Goal: Submit feedback/report problem: Submit feedback/report problem

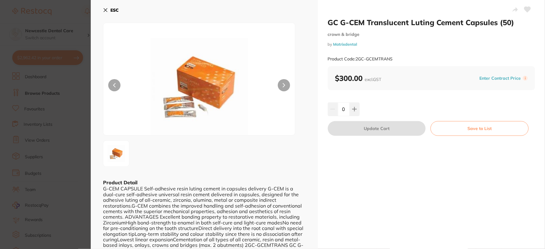
click at [108, 7] on button "ESC" at bounding box center [111, 10] width 16 height 10
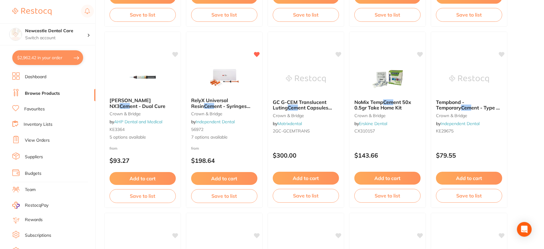
click at [53, 94] on link "Browse Products" at bounding box center [42, 93] width 35 height 6
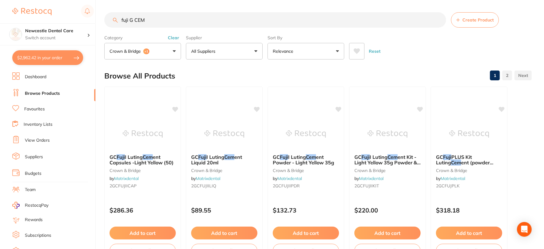
drag, startPoint x: 161, startPoint y: 19, endPoint x: 131, endPoint y: 19, distance: 30.4
click at [131, 19] on input "fuji G CEM" at bounding box center [275, 19] width 342 height 15
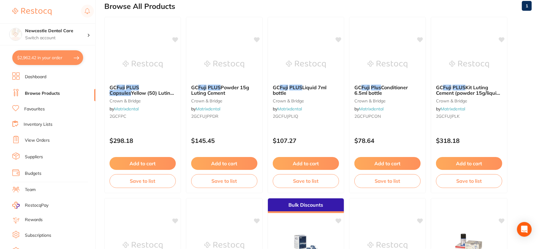
scroll to position [68, 0]
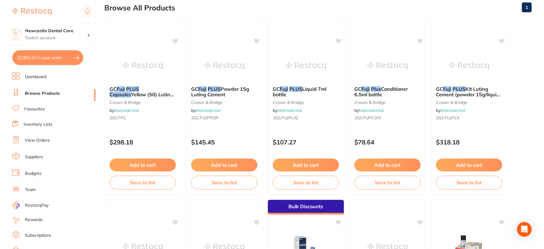
type input "fuji Plus capsules"
click at [53, 56] on button "$2,962.42 in your order" at bounding box center [47, 57] width 71 height 15
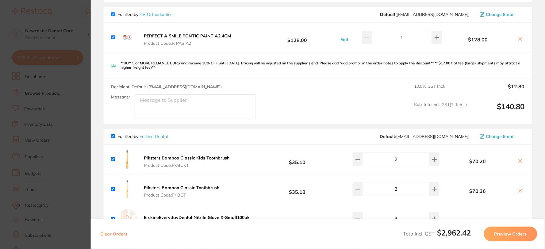
scroll to position [1294, 0]
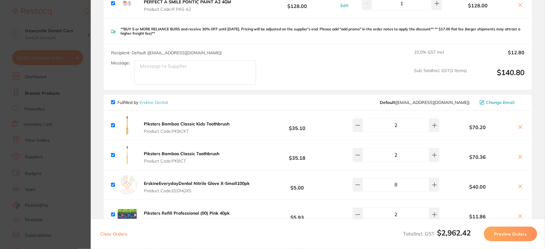
click at [229, 140] on div "Piksters Bamboo Classic Toothbrush Product Code: PKBCT $35.18 2 $70.36" at bounding box center [318, 154] width 428 height 29
click at [206, 151] on b "Piksters Bamboo Classic Toothbrush" at bounding box center [181, 154] width 75 height 6
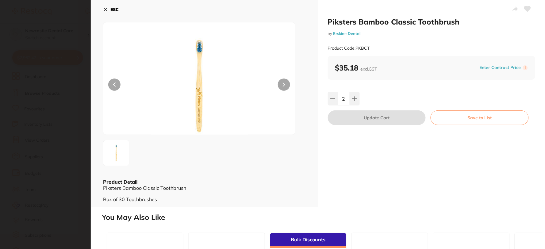
scroll to position [0, 0]
click at [104, 10] on icon at bounding box center [105, 10] width 5 height 5
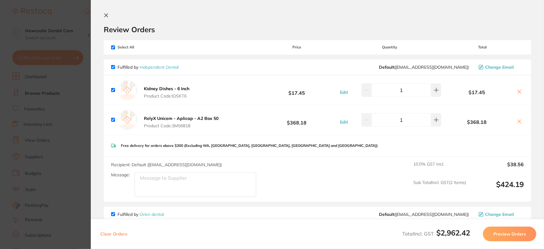
click at [105, 14] on icon at bounding box center [106, 15] width 5 height 5
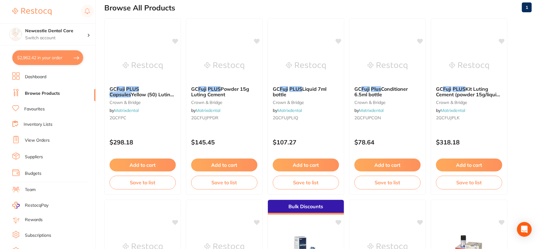
click at [36, 108] on link "Favourites" at bounding box center [34, 109] width 21 height 6
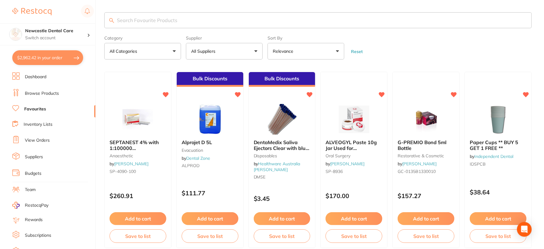
click at [256, 50] on button "All Suppliers" at bounding box center [224, 51] width 77 height 17
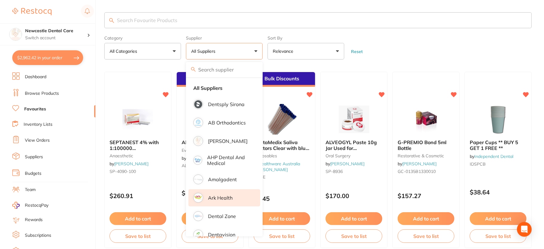
click at [221, 196] on p "Ark Health" at bounding box center [220, 198] width 25 height 6
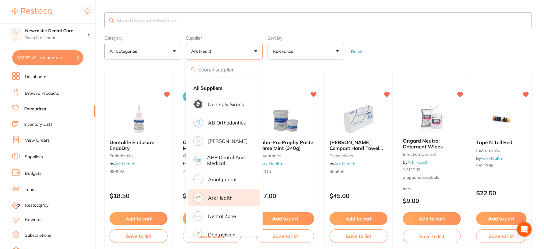
click at [446, 51] on form "Category All Categories All Categories anaesthetic disposables endodontics impr…" at bounding box center [317, 46] width 427 height 26
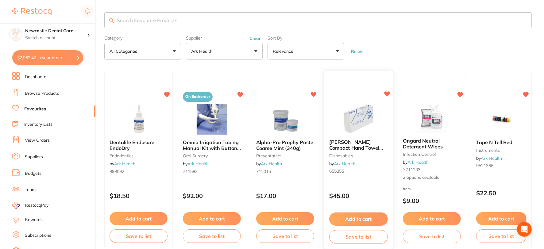
click at [361, 218] on button "Add to cart" at bounding box center [358, 218] width 59 height 13
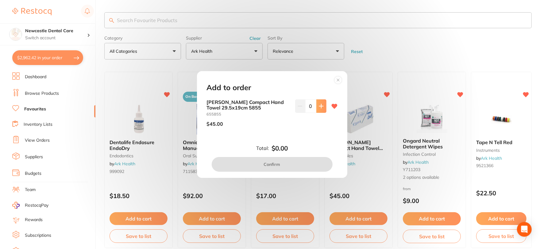
click at [319, 107] on icon at bounding box center [321, 106] width 5 height 5
type input "1"
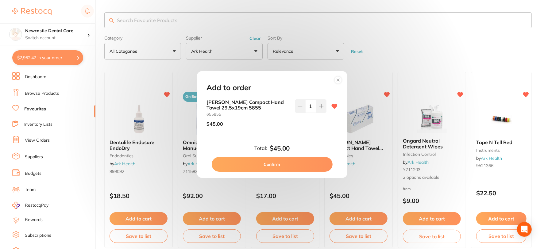
click at [294, 160] on button "Confirm" at bounding box center [272, 164] width 121 height 15
checkbox input "false"
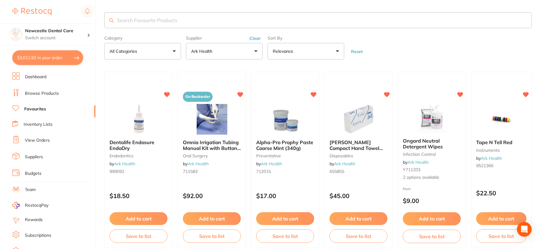
click at [53, 59] on button "$3,011.92 in your order" at bounding box center [47, 57] width 71 height 15
checkbox input "true"
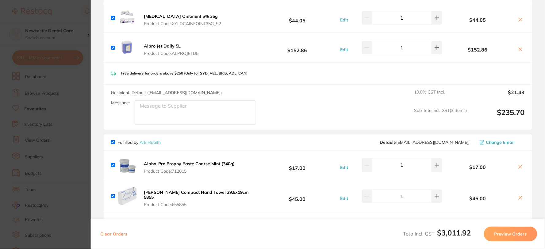
scroll to position [443, 0]
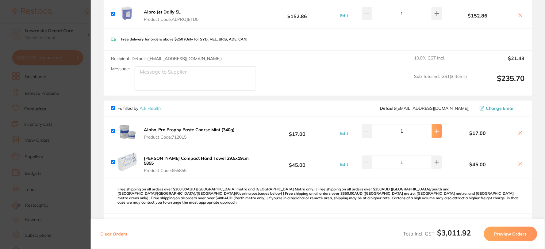
click at [437, 131] on icon at bounding box center [436, 131] width 5 height 5
type input "2"
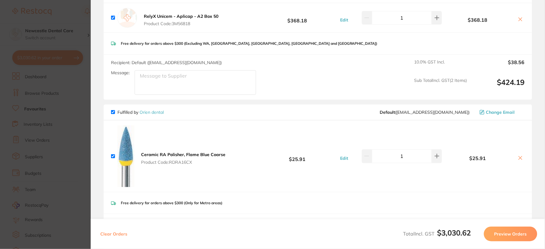
scroll to position [0, 0]
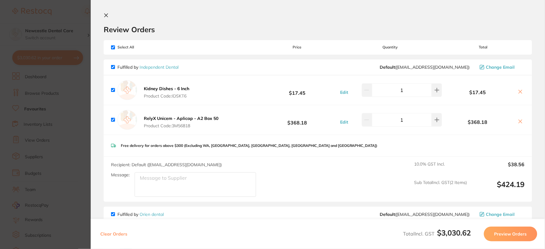
click at [106, 14] on icon at bounding box center [106, 15] width 5 height 5
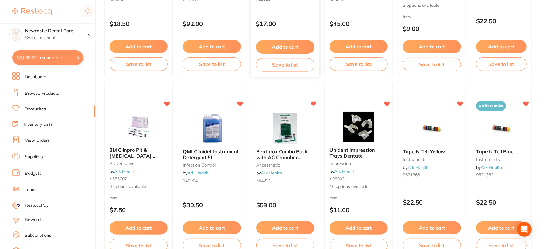
scroll to position [172, 0]
click at [226, 224] on button "Add to cart" at bounding box center [211, 227] width 59 height 13
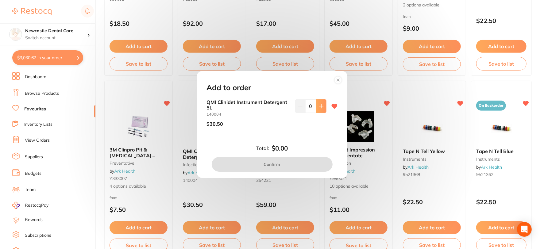
click at [317, 102] on button at bounding box center [321, 105] width 10 height 13
type input "1"
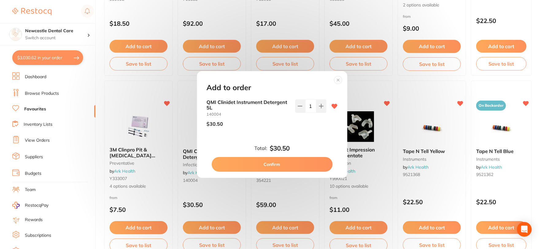
click at [273, 164] on button "Confirm" at bounding box center [272, 164] width 121 height 15
checkbox input "false"
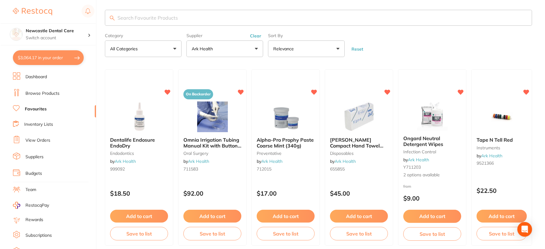
scroll to position [0, 0]
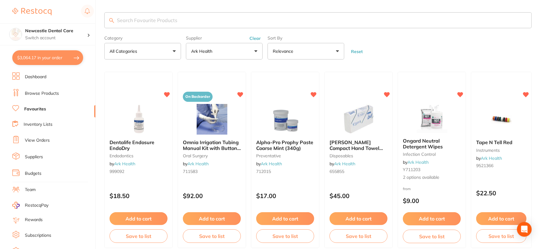
click at [65, 55] on button "$3,064.17 in your order" at bounding box center [47, 57] width 71 height 15
checkbox input "true"
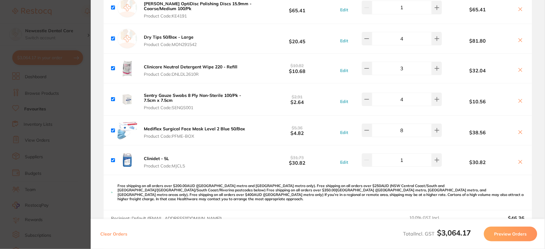
scroll to position [920, 0]
click at [518, 159] on icon at bounding box center [520, 161] width 5 height 5
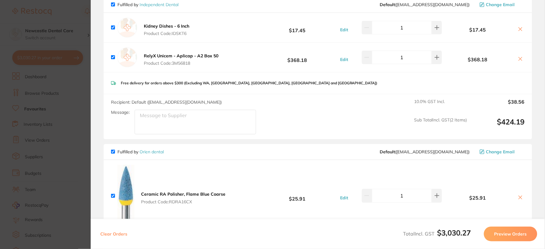
scroll to position [0, 0]
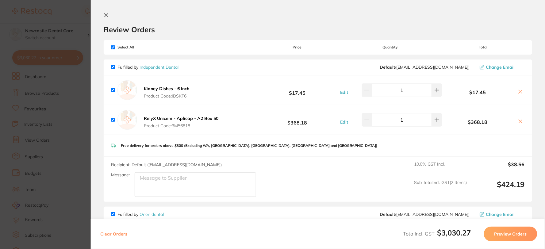
click at [102, 13] on section "Review Orders Your orders are being processed and we will notify you once we ha…" at bounding box center [318, 124] width 454 height 249
click at [106, 15] on icon at bounding box center [106, 15] width 3 height 3
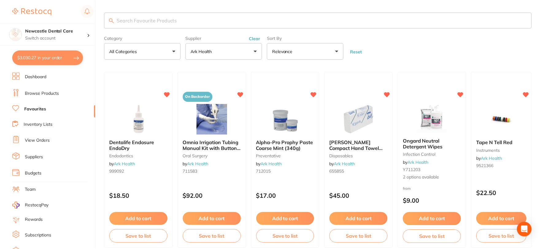
scroll to position [0, 0]
click at [45, 108] on link "Favourites" at bounding box center [35, 109] width 22 height 6
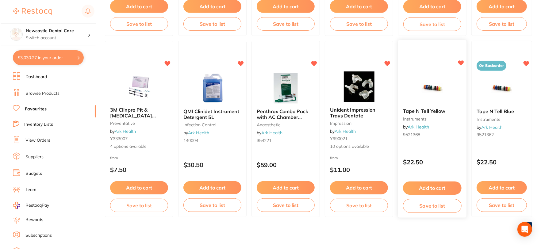
scroll to position [0, 0]
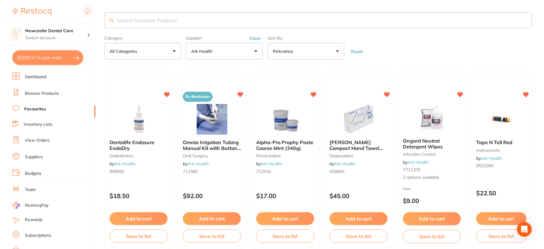
click at [55, 59] on button "$3,030.27 in your order" at bounding box center [47, 57] width 71 height 15
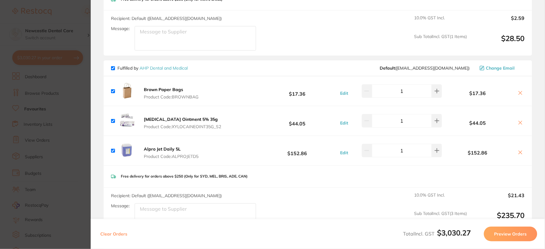
scroll to position [307, 0]
click at [518, 90] on icon at bounding box center [520, 92] width 5 height 5
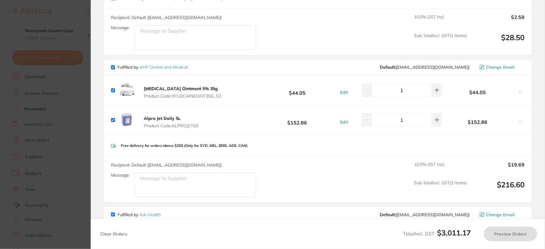
checkbox input "true"
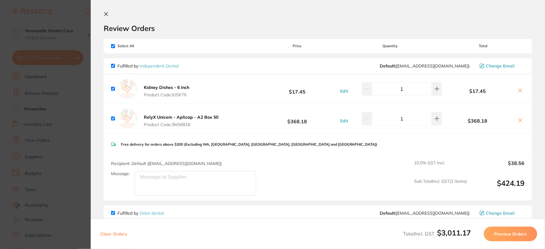
scroll to position [0, 0]
click at [105, 15] on icon at bounding box center [106, 15] width 5 height 5
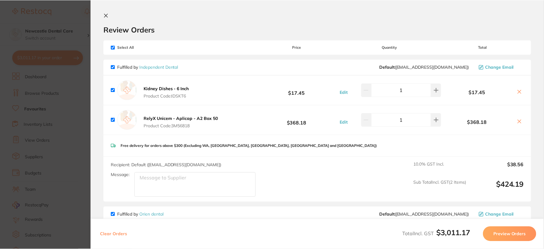
scroll to position [1, 0]
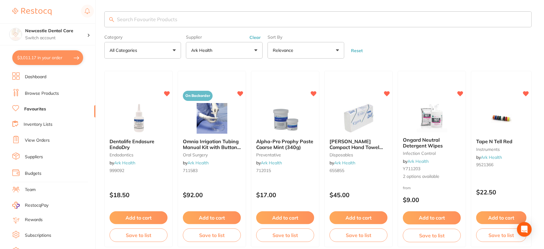
click at [256, 36] on button "Clear" at bounding box center [254, 38] width 15 height 6
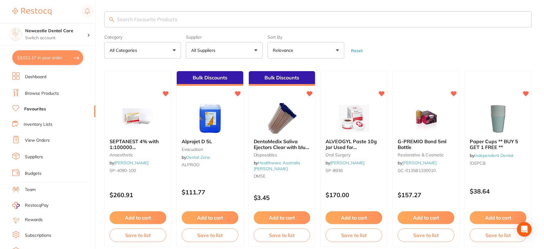
click at [125, 20] on input "search" at bounding box center [317, 19] width 427 height 16
type input "xylocaine ointment"
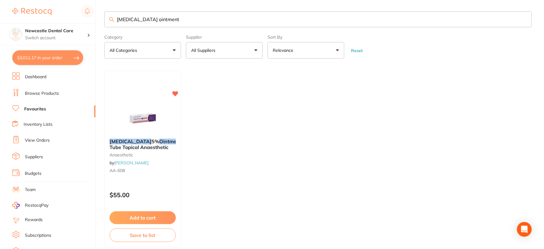
click at [59, 56] on button "$3,011.17 in your order" at bounding box center [47, 57] width 71 height 15
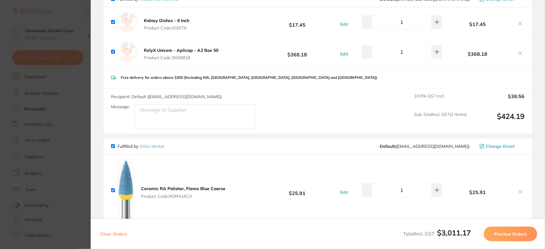
scroll to position [0, 0]
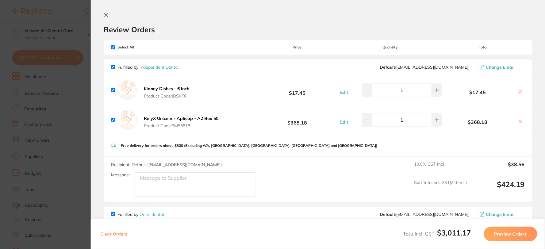
click at [106, 13] on icon at bounding box center [106, 15] width 5 height 5
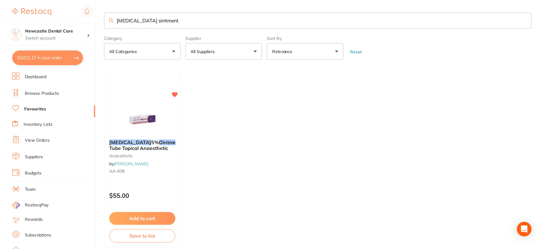
scroll to position [1, 0]
click at [43, 90] on link "Browse Products" at bounding box center [42, 93] width 34 height 6
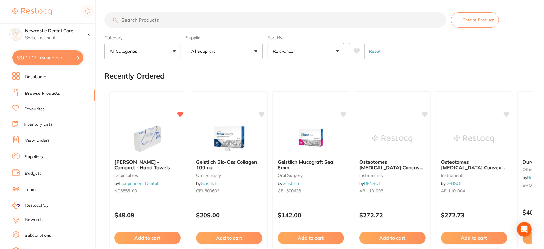
click at [129, 20] on input "search" at bounding box center [275, 19] width 342 height 15
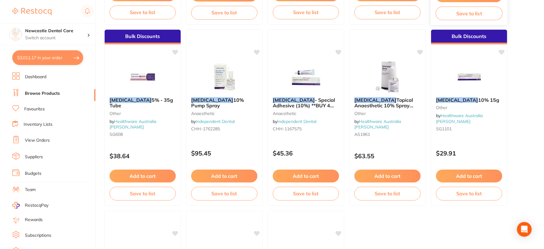
scroll to position [272, 0]
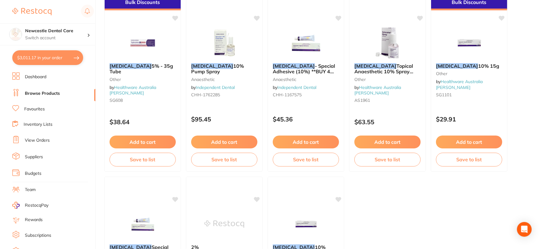
type input "xylocaine ointment"
click at [64, 59] on button "$3,011.17 in your order" at bounding box center [47, 57] width 71 height 15
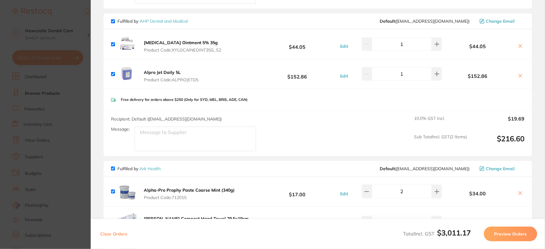
scroll to position [341, 0]
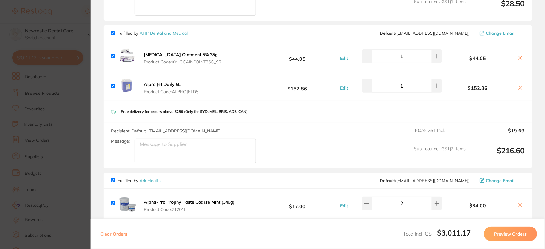
click at [520, 56] on icon at bounding box center [520, 57] width 3 height 3
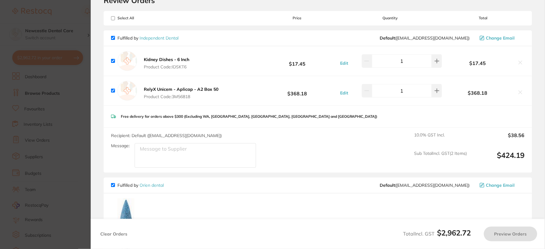
scroll to position [0, 0]
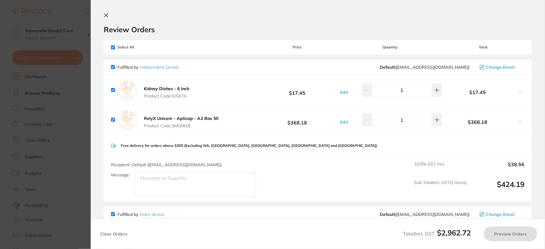
checkbox input "true"
click at [105, 16] on icon at bounding box center [106, 15] width 3 height 3
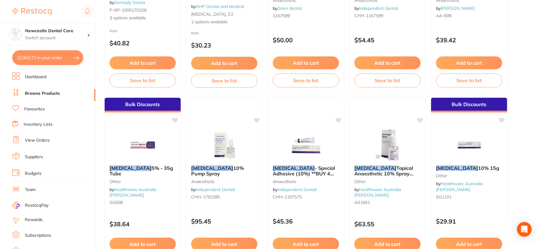
scroll to position [136, 0]
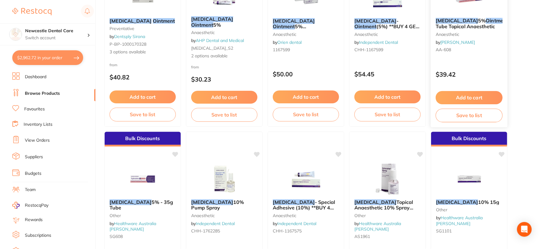
click at [469, 93] on button "Add to cart" at bounding box center [468, 97] width 67 height 13
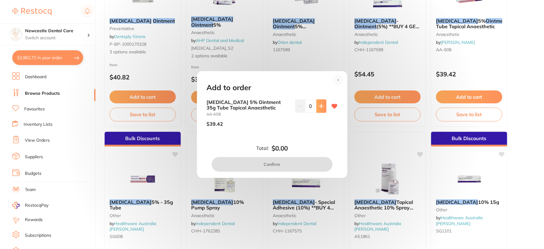
click at [319, 105] on icon at bounding box center [321, 106] width 5 height 5
type input "1"
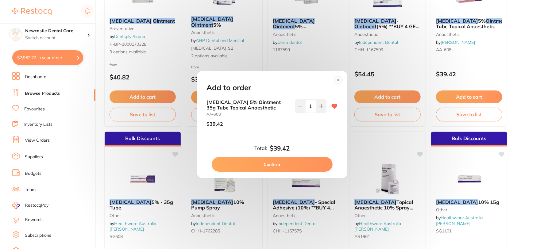
click at [265, 163] on button "Confirm" at bounding box center [272, 164] width 121 height 15
checkbox input "false"
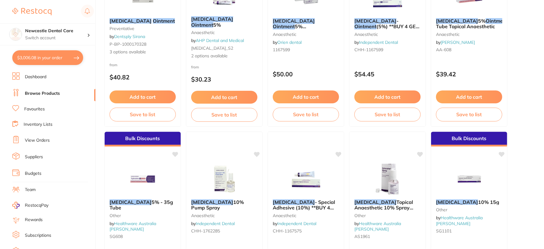
click at [66, 56] on button "$3,006.08 in your order" at bounding box center [47, 57] width 71 height 15
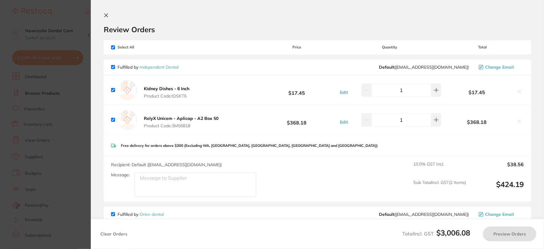
checkbox input "true"
checkbox input "false"
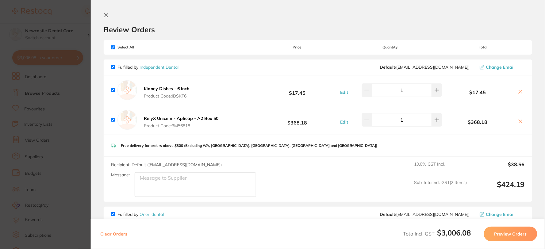
checkbox input "false"
checkbox input "true"
click at [105, 16] on icon at bounding box center [106, 15] width 3 height 3
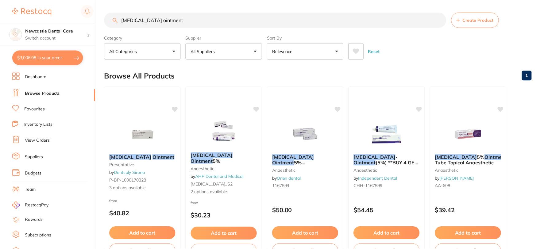
scroll to position [136, 0]
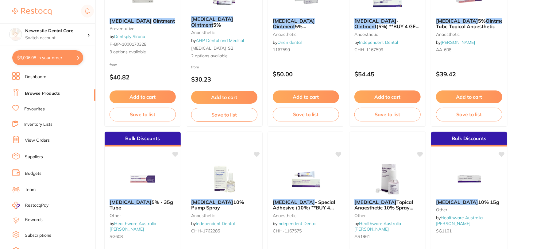
click at [42, 90] on link "Browse Products" at bounding box center [42, 93] width 35 height 6
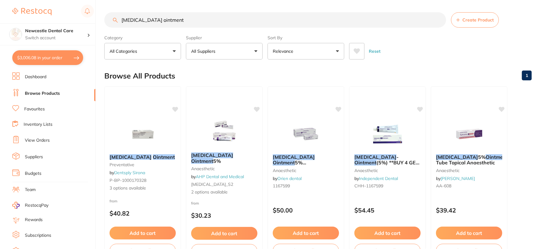
click at [438, 19] on input "xylocaine ointment" at bounding box center [275, 19] width 342 height 15
click at [289, 23] on input "search" at bounding box center [275, 19] width 342 height 15
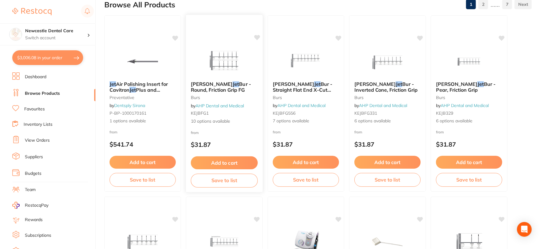
scroll to position [68, 0]
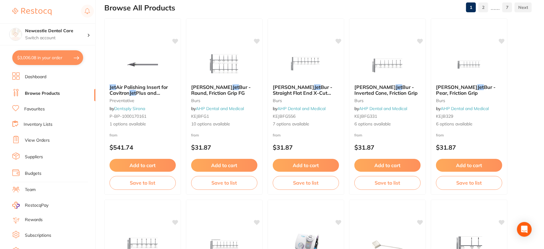
click at [63, 53] on button "$3,006.08 in your order" at bounding box center [47, 57] width 71 height 15
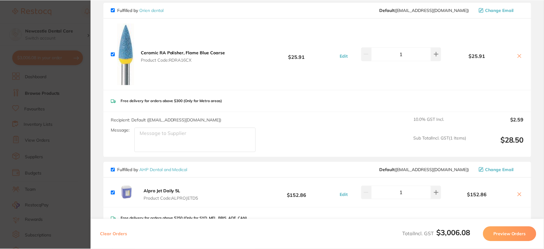
scroll to position [0, 0]
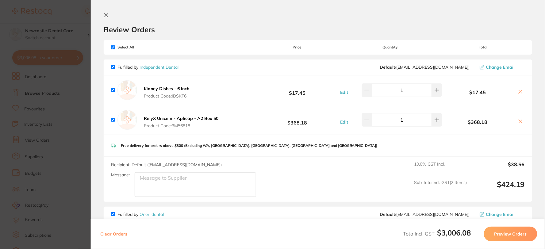
click at [105, 17] on icon at bounding box center [106, 15] width 5 height 5
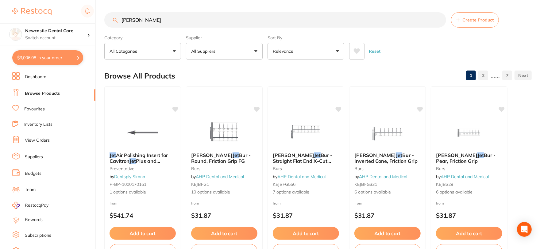
drag, startPoint x: 143, startPoint y: 19, endPoint x: 128, endPoint y: 19, distance: 14.7
click at [128, 19] on input "alphra jet" at bounding box center [275, 19] width 342 height 15
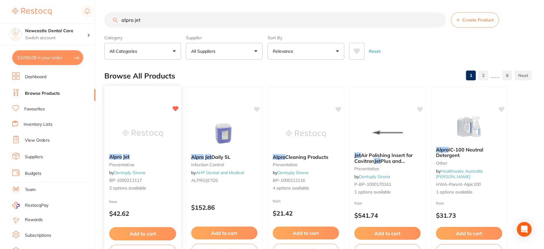
click at [159, 180] on small "BP-1000212117" at bounding box center [142, 180] width 67 height 5
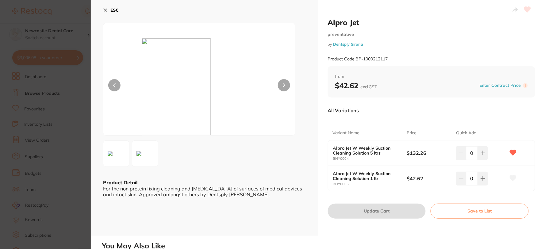
click at [105, 8] on icon at bounding box center [105, 10] width 5 height 5
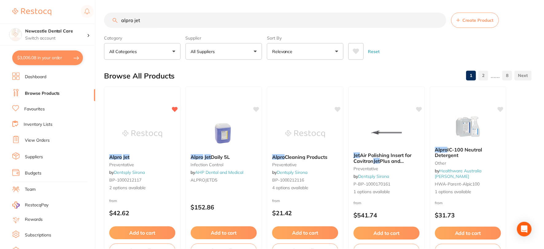
scroll to position [2, 0]
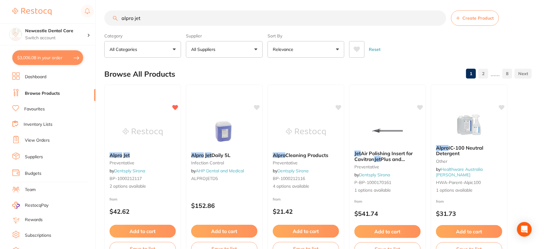
click at [149, 20] on input "alpro jet" at bounding box center [275, 17] width 342 height 15
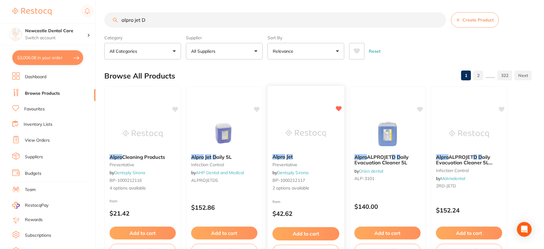
type input "alpro jet D"
click at [311, 155] on b "Alpro Jet" at bounding box center [305, 157] width 67 height 6
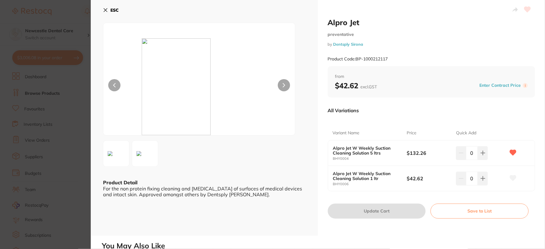
click at [104, 9] on icon at bounding box center [105, 10] width 5 height 5
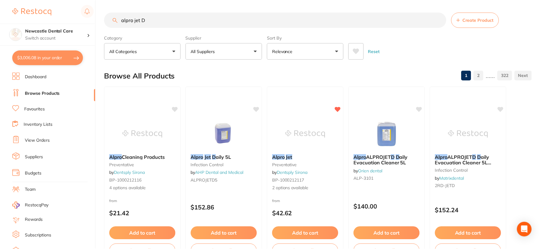
scroll to position [2, 0]
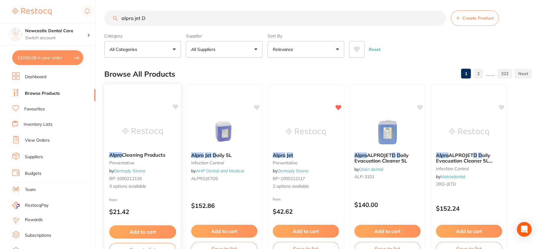
click at [150, 165] on div "Alpro Cleaning Products preventative by Dentsply Sirona BP-1000212116 4 options…" at bounding box center [142, 170] width 77 height 47
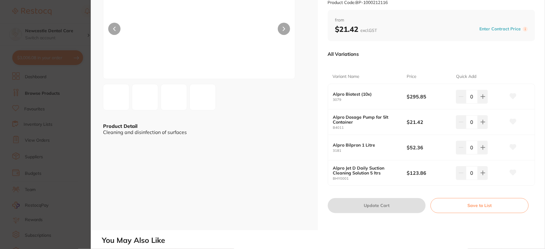
scroll to position [68, 0]
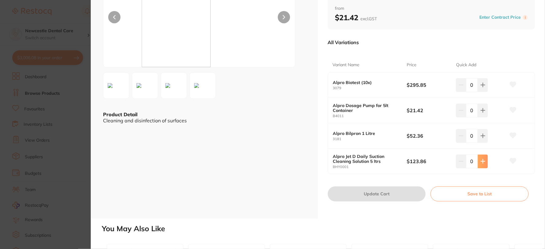
click at [481, 161] on icon at bounding box center [483, 161] width 4 height 4
type input "1"
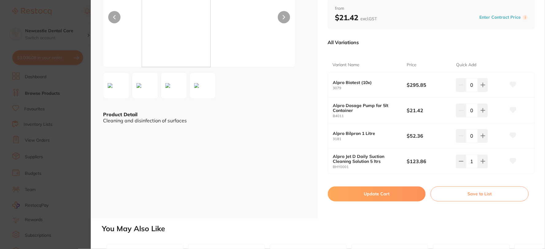
click at [381, 193] on button "Update Cart" at bounding box center [377, 193] width 98 height 15
checkbox input "false"
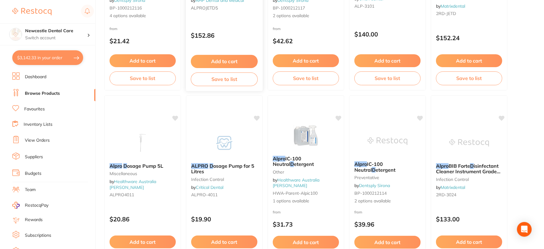
scroll to position [240, 0]
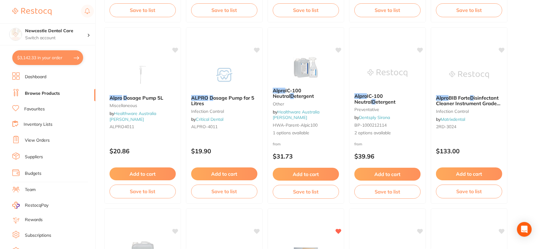
click at [60, 59] on button "$3,142.33 in your order" at bounding box center [47, 57] width 71 height 15
checkbox input "true"
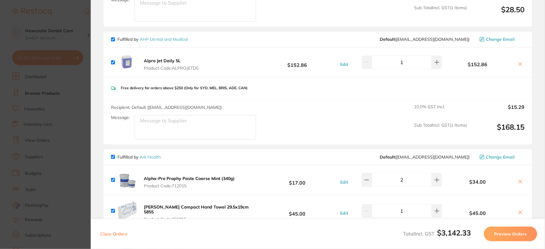
scroll to position [341, 0]
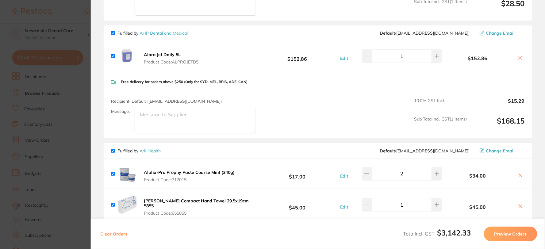
click at [518, 55] on icon at bounding box center [520, 57] width 5 height 5
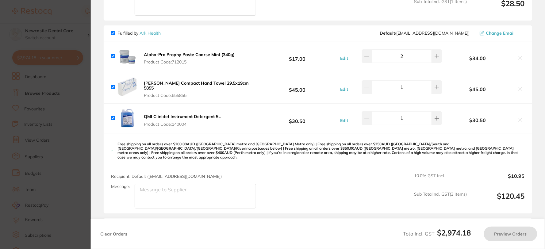
checkbox input "true"
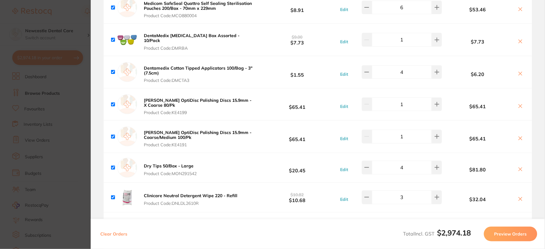
scroll to position [647, 0]
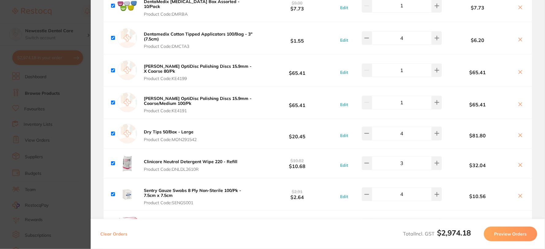
click at [226, 63] on button "Kerr Hawe OptiDisc Polishing Discs 15.9mm - X Coarse 80/Pk Product Code: KE4199" at bounding box center [199, 72] width 114 height 18
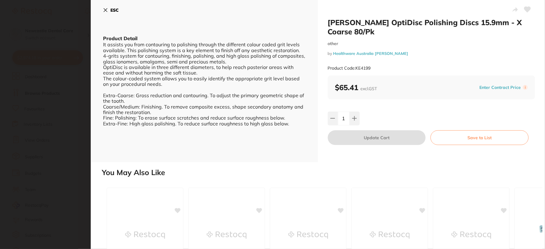
click at [105, 7] on button "ESC" at bounding box center [111, 10] width 16 height 10
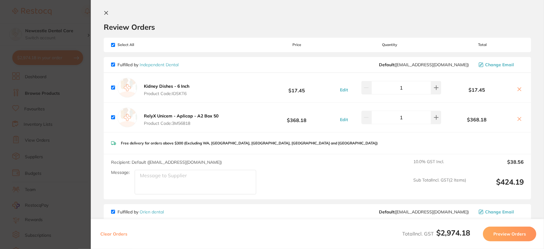
scroll to position [0, 0]
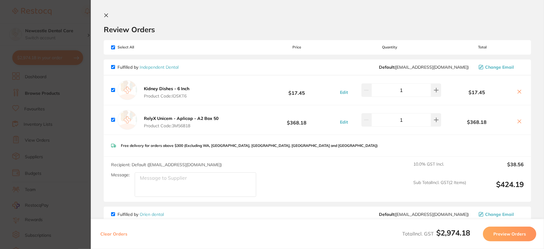
click at [105, 17] on icon at bounding box center [106, 15] width 5 height 5
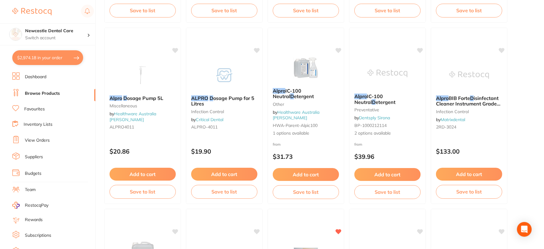
click at [41, 109] on link "Favourites" at bounding box center [34, 109] width 21 height 6
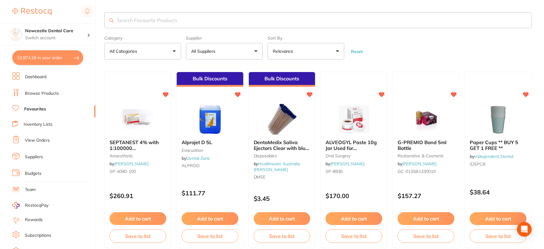
click at [149, 17] on input "search" at bounding box center [317, 20] width 427 height 16
type input "hawes"
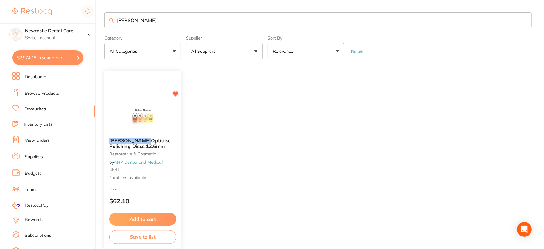
click at [161, 132] on img at bounding box center [142, 117] width 40 height 31
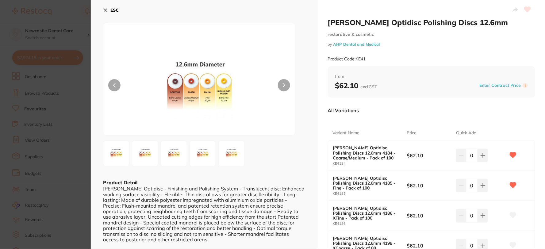
click at [105, 10] on icon at bounding box center [105, 10] width 3 height 3
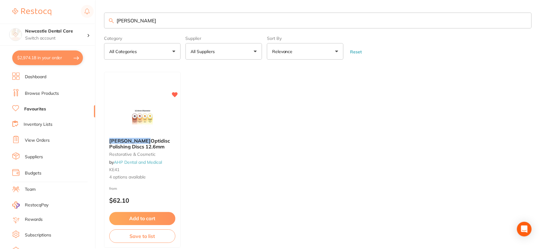
scroll to position [31, 0]
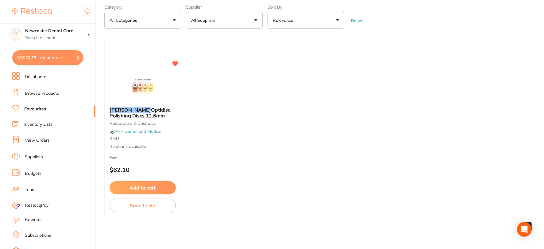
click at [41, 92] on link "Browse Products" at bounding box center [42, 93] width 34 height 6
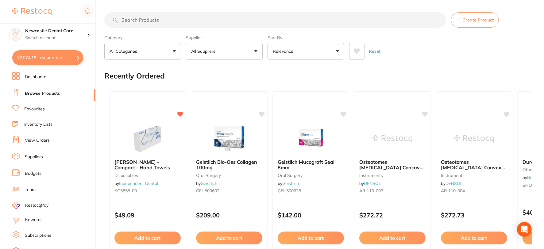
click at [220, 56] on button "All Suppliers" at bounding box center [224, 51] width 77 height 17
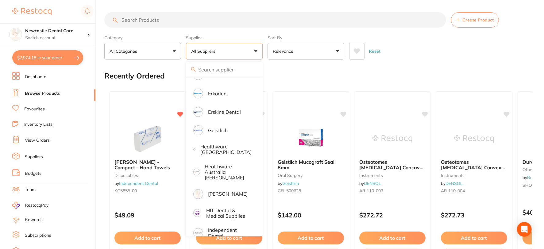
scroll to position [238, 0]
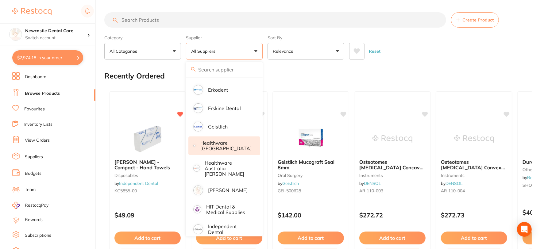
click at [215, 143] on p "Healthware Australia" at bounding box center [225, 145] width 51 height 11
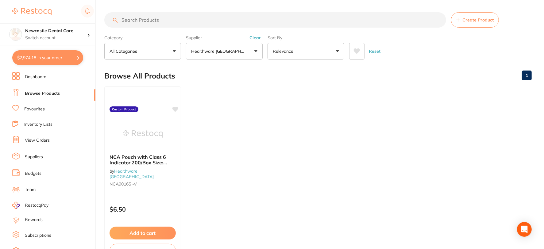
scroll to position [238, 0]
type input "hawes"
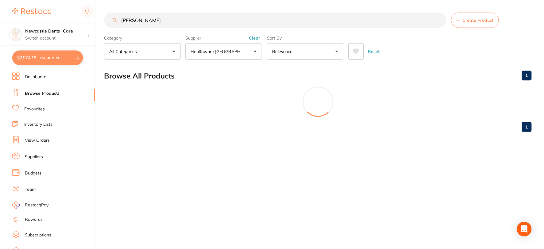
scroll to position [16, 0]
click at [438, 20] on input "hawes" at bounding box center [275, 19] width 343 height 15
click at [50, 54] on button "$2,974.18 in your order" at bounding box center [47, 57] width 71 height 15
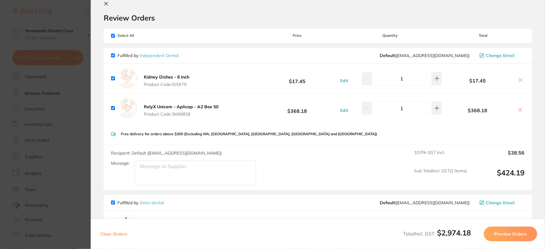
scroll to position [0, 0]
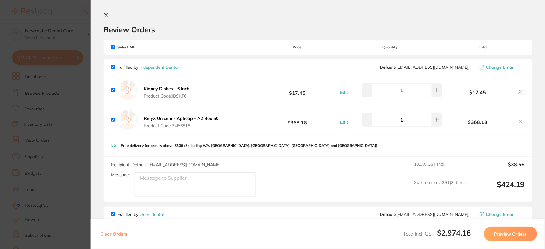
click at [106, 17] on icon at bounding box center [106, 15] width 5 height 5
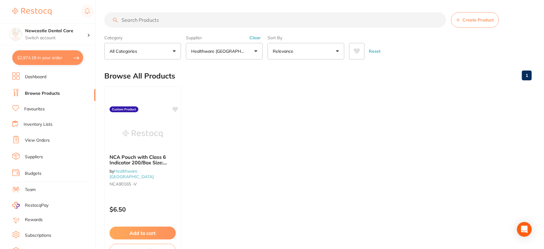
click at [156, 17] on input "search" at bounding box center [275, 19] width 342 height 15
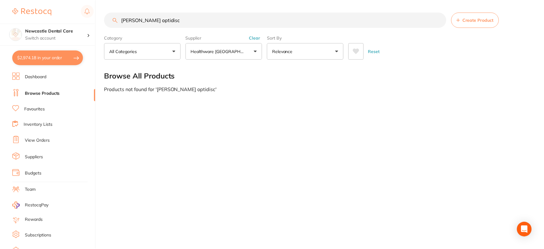
scroll to position [35, 0]
click at [253, 37] on button "Clear" at bounding box center [254, 38] width 15 height 6
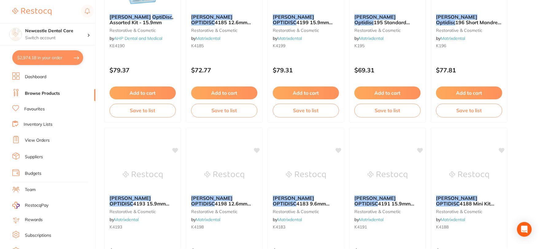
scroll to position [136, 0]
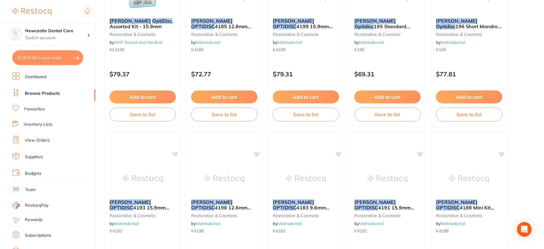
click at [63, 59] on button "$2,974.18 in your order" at bounding box center [47, 57] width 71 height 15
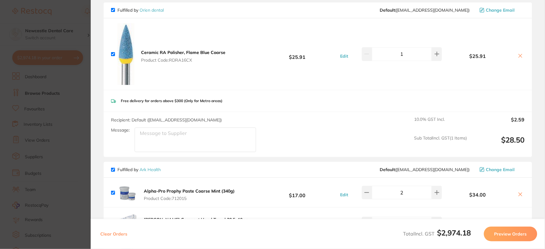
scroll to position [0, 0]
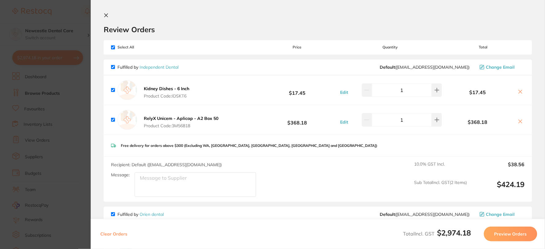
click at [105, 16] on icon at bounding box center [106, 15] width 5 height 5
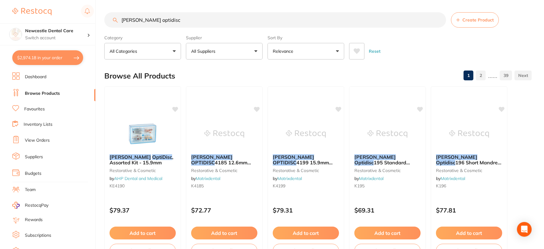
click at [140, 18] on input "kerr optidisc" at bounding box center [275, 19] width 342 height 15
type input "kerr opti disc"
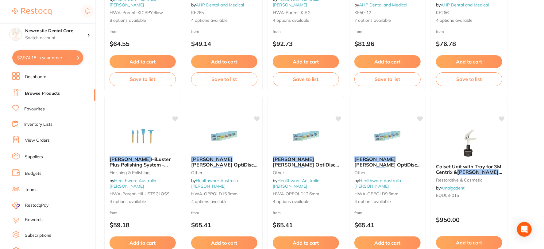
scroll to position [545, 0]
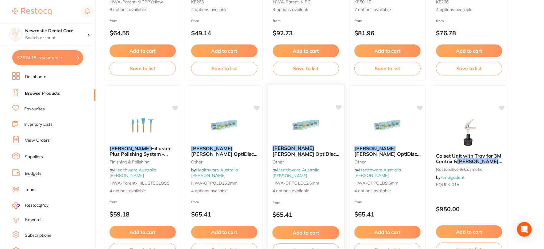
click at [315, 164] on div "Kerr Hawe OptiDisc Polishing Disc s 12.6mm other by Healthware Australia Ridley…" at bounding box center [305, 169] width 77 height 59
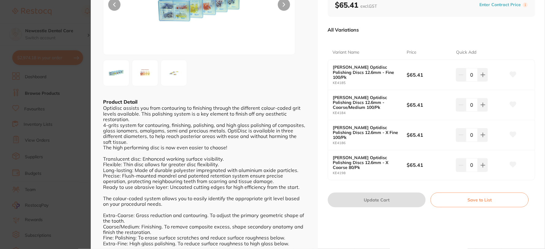
scroll to position [102, 0]
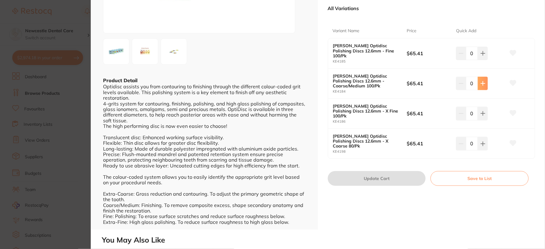
click at [480, 81] on icon at bounding box center [482, 83] width 5 height 5
type input "1"
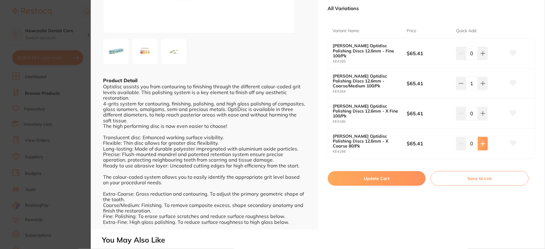
click at [480, 141] on icon at bounding box center [482, 143] width 5 height 5
type input "1"
click at [379, 171] on button "Update Cart" at bounding box center [377, 178] width 98 height 15
checkbox input "false"
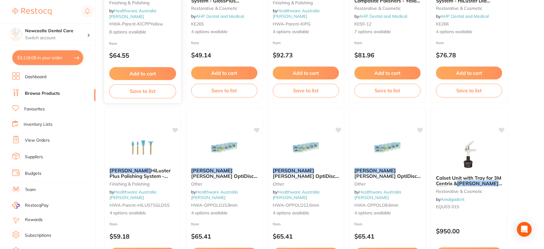
scroll to position [375, 0]
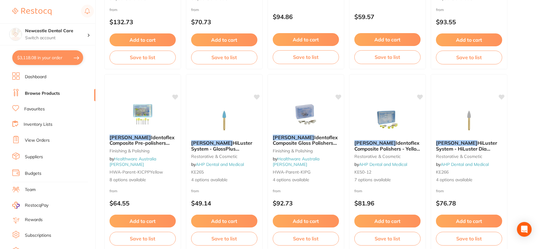
click at [70, 56] on button "$3,118.08 in your order" at bounding box center [47, 57] width 71 height 15
checkbox input "true"
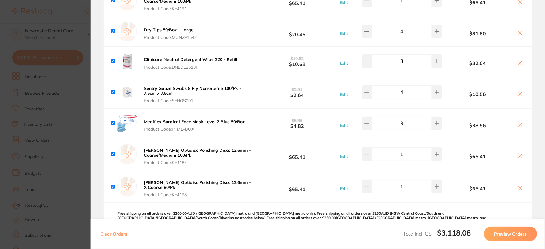
scroll to position [681, 0]
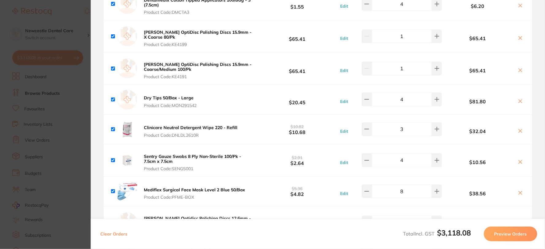
click at [520, 35] on button at bounding box center [520, 38] width 9 height 6
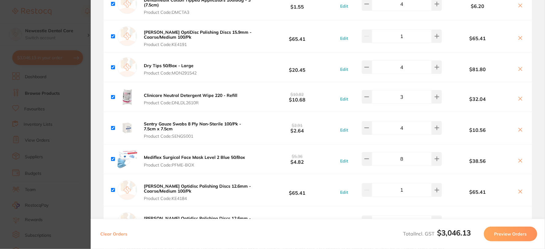
click at [518, 36] on icon at bounding box center [520, 38] width 5 height 5
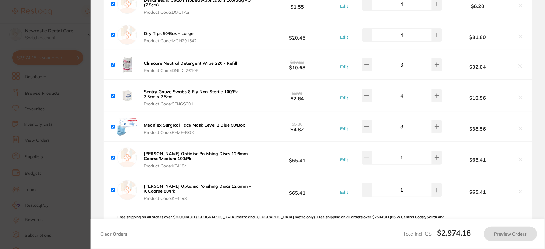
checkbox input "true"
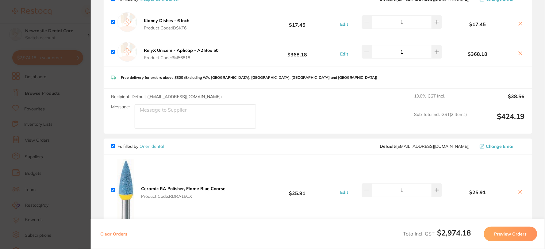
scroll to position [0, 0]
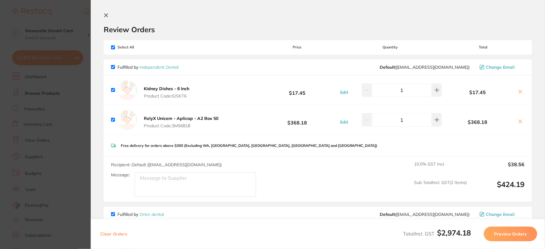
click at [106, 13] on icon at bounding box center [106, 15] width 5 height 5
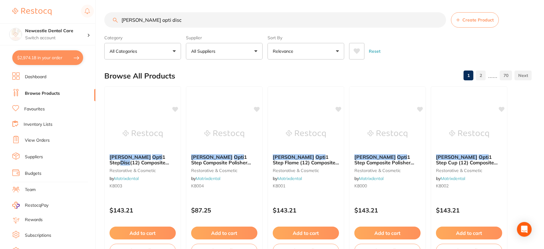
click at [439, 18] on input "kerr opti disc" at bounding box center [275, 19] width 342 height 15
click at [45, 109] on li "Favourites" at bounding box center [53, 109] width 83 height 8
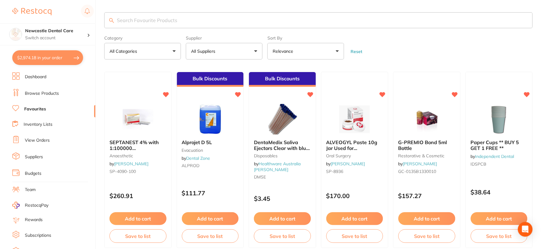
click at [226, 54] on button "All Suppliers" at bounding box center [224, 51] width 77 height 17
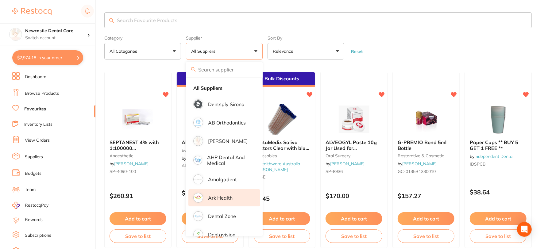
click at [218, 197] on p "Ark Health" at bounding box center [220, 198] width 25 height 6
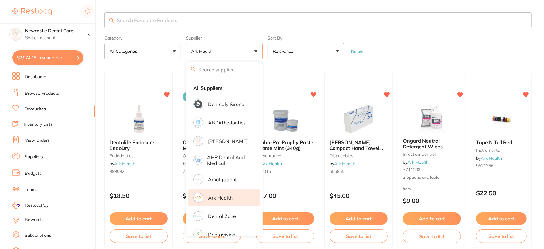
click at [381, 42] on form "Category All Categories All Categories anaesthetic disposables endodontics impr…" at bounding box center [317, 46] width 427 height 26
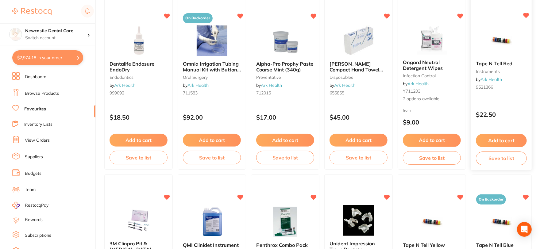
scroll to position [76, 0]
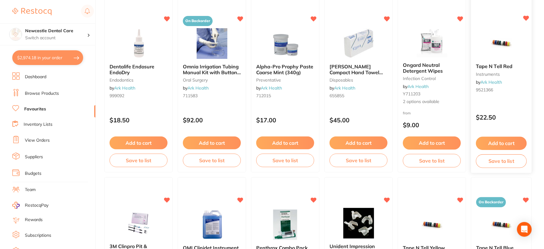
click at [509, 140] on button "Add to cart" at bounding box center [500, 143] width 51 height 13
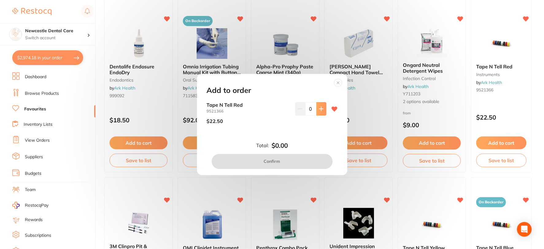
click at [319, 110] on icon at bounding box center [321, 108] width 5 height 5
type input "1"
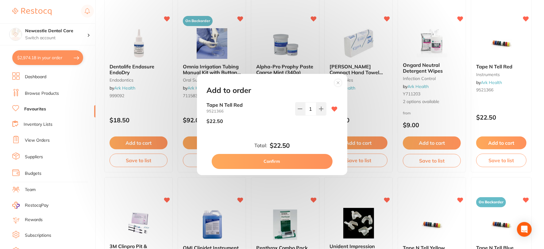
click at [273, 161] on button "Confirm" at bounding box center [272, 161] width 121 height 15
checkbox input "false"
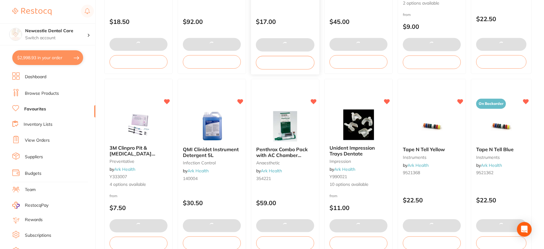
scroll to position [178, 0]
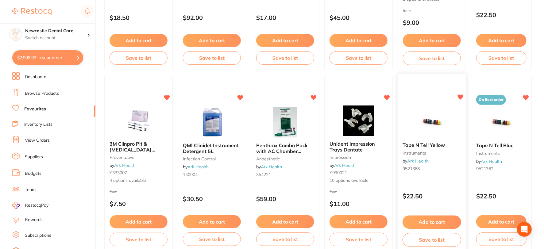
click at [437, 218] on button "Add to cart" at bounding box center [431, 222] width 59 height 13
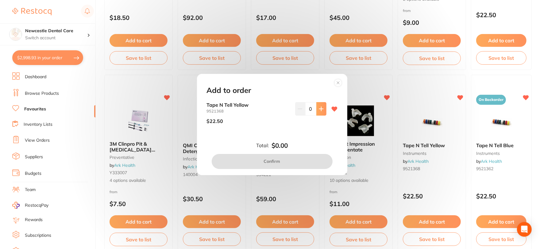
click at [320, 109] on icon at bounding box center [321, 108] width 5 height 5
type input "1"
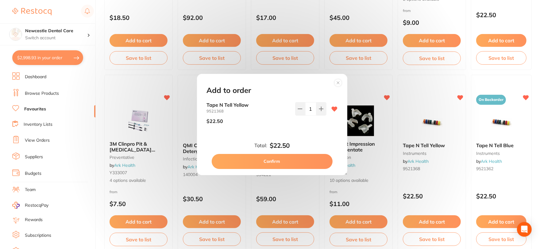
click at [283, 164] on button "Confirm" at bounding box center [272, 161] width 121 height 15
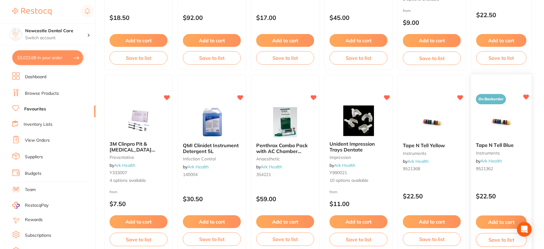
click at [502, 219] on button "Add to cart" at bounding box center [500, 222] width 51 height 13
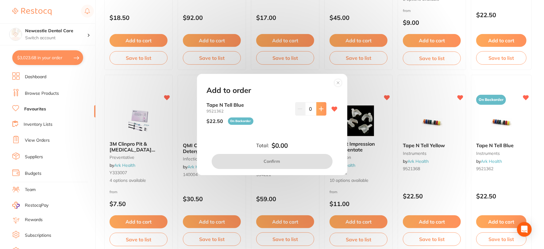
click at [321, 108] on icon at bounding box center [321, 108] width 5 height 5
type input "1"
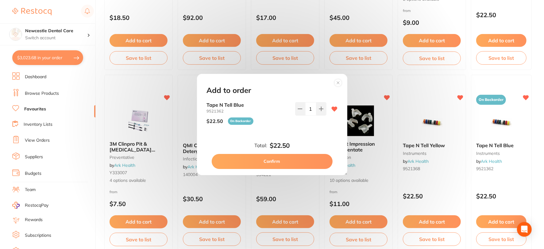
click at [280, 158] on button "Confirm" at bounding box center [272, 161] width 121 height 15
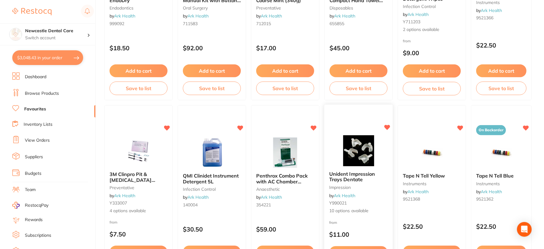
scroll to position [42, 0]
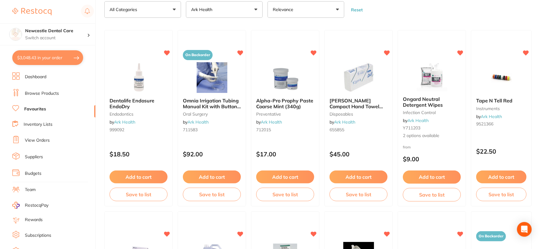
click at [76, 62] on button "$3,048.43 in your order" at bounding box center [47, 57] width 71 height 15
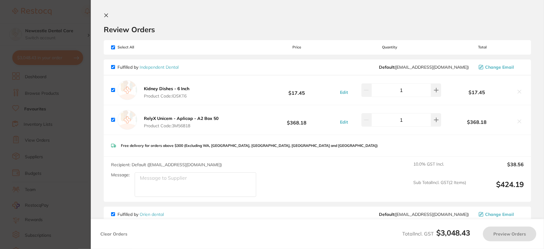
checkbox input "true"
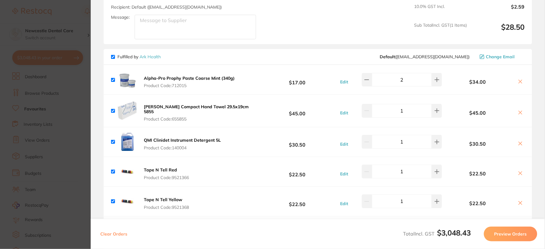
scroll to position [307, 0]
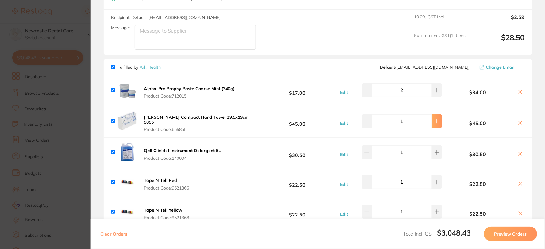
click at [434, 119] on icon at bounding box center [436, 121] width 5 height 5
type input "2"
click at [437, 91] on icon at bounding box center [436, 90] width 5 height 5
type input "3"
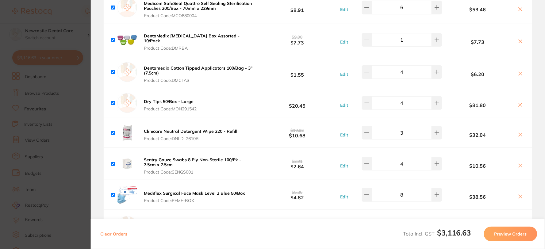
scroll to position [749, 0]
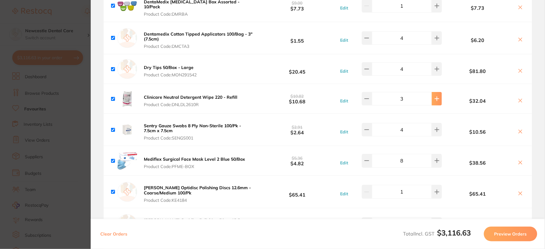
click at [434, 96] on icon at bounding box center [436, 98] width 5 height 5
click at [436, 97] on icon at bounding box center [437, 99] width 4 height 4
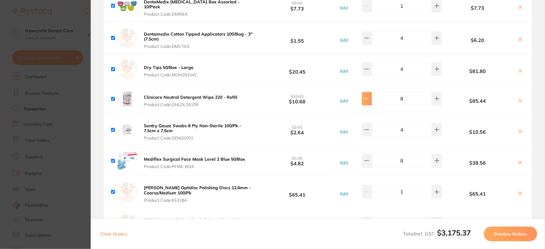
click at [365, 96] on icon at bounding box center [366, 98] width 5 height 5
click at [436, 96] on icon at bounding box center [436, 98] width 5 height 5
type input "8"
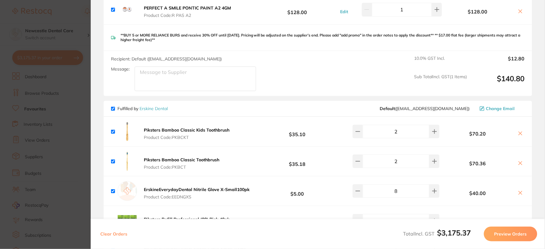
scroll to position [1294, 0]
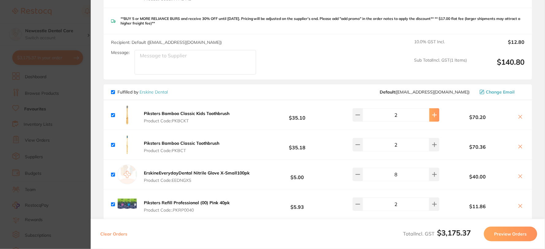
click at [433, 113] on icon at bounding box center [434, 115] width 5 height 5
click at [361, 108] on button at bounding box center [358, 114] width 10 height 13
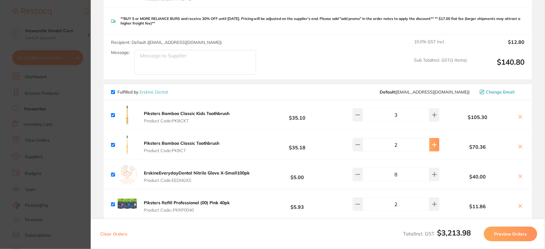
click at [433, 143] on icon at bounding box center [434, 145] width 4 height 4
drag, startPoint x: 433, startPoint y: 126, endPoint x: 355, endPoint y: 94, distance: 83.7
click at [433, 143] on icon at bounding box center [434, 145] width 4 height 4
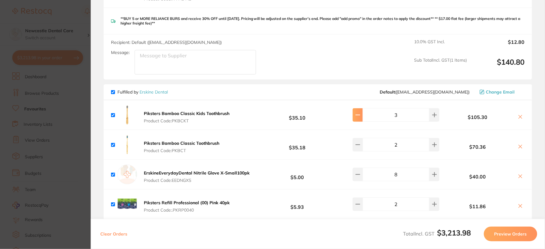
click at [433, 143] on icon at bounding box center [434, 145] width 4 height 4
click at [355, 108] on button at bounding box center [358, 114] width 10 height 13
type input "2"
type input "7"
type input "3"
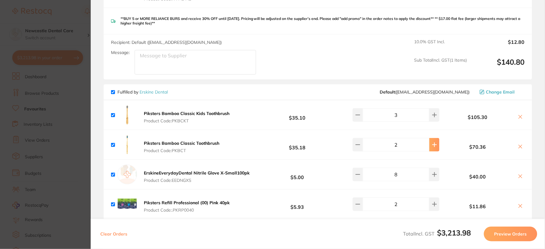
click at [432, 142] on icon at bounding box center [434, 144] width 5 height 5
type input "3"
type input "2"
click at [432, 142] on icon at bounding box center [434, 144] width 5 height 5
type input "8"
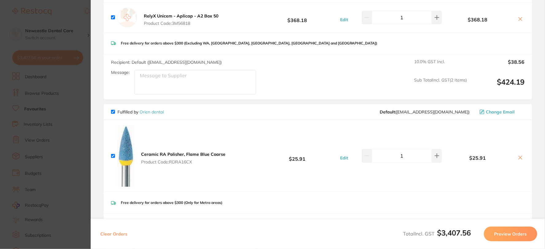
scroll to position [0, 0]
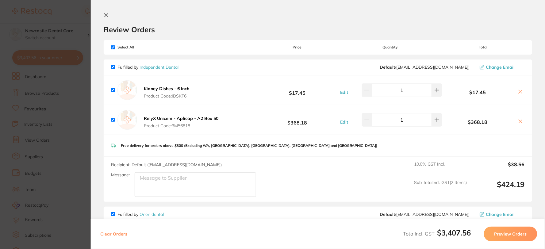
click at [108, 16] on icon at bounding box center [106, 15] width 5 height 5
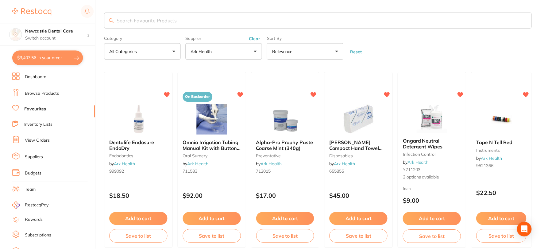
scroll to position [42, 0]
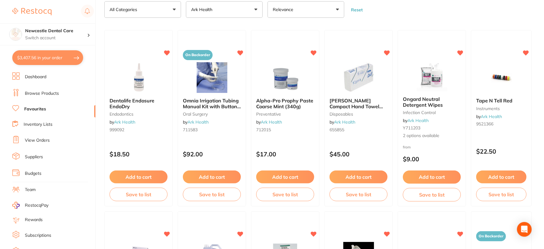
click at [50, 93] on link "Browse Products" at bounding box center [42, 93] width 34 height 6
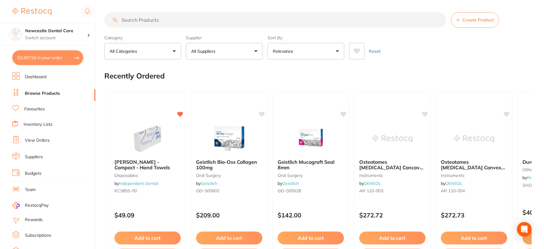
click at [143, 17] on input "search" at bounding box center [275, 19] width 342 height 15
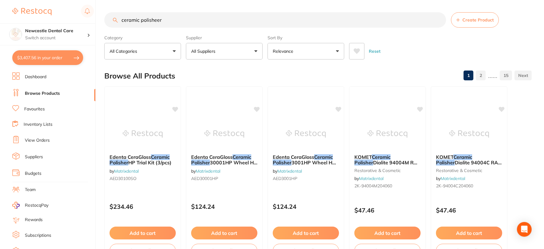
click at [158, 22] on input "ceramic polisheer" at bounding box center [275, 19] width 342 height 15
click at [166, 20] on input "ceramic polisher" at bounding box center [275, 19] width 342 height 15
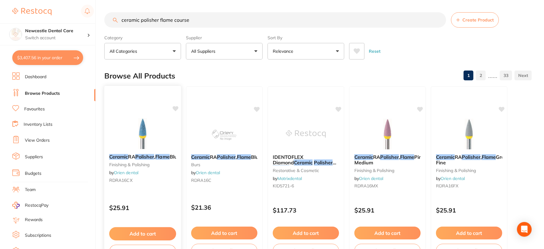
click at [149, 173] on div "Ceramic RA Polisher , Flame Blue Coarse finishing & polishing by Orien dental R…" at bounding box center [142, 169] width 77 height 41
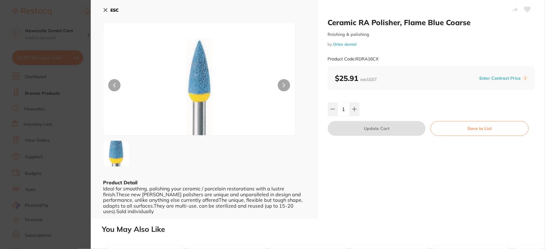
click at [105, 8] on icon at bounding box center [105, 10] width 5 height 5
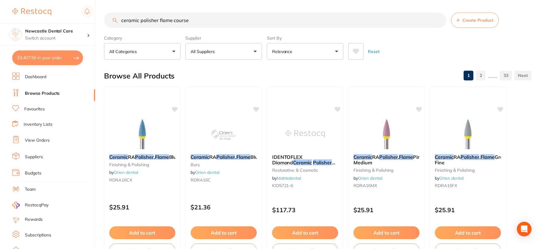
scroll to position [2, 0]
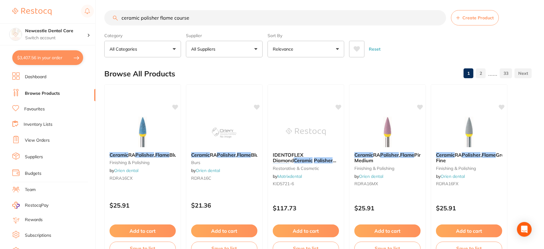
click at [174, 17] on input "ceramic polisher flame course" at bounding box center [275, 17] width 342 height 15
type input "ceramic polisher flame blue course"
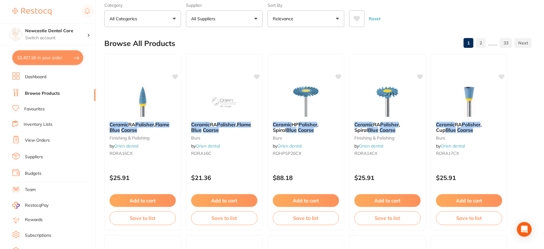
scroll to position [0, 0]
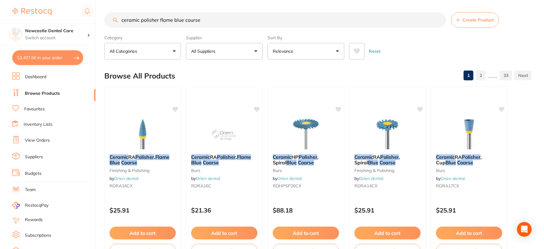
click at [437, 17] on input "ceramic polisher flame blue course" at bounding box center [275, 19] width 342 height 15
click at [437, 19] on input "ceramic polisher flame blue course" at bounding box center [275, 19] width 342 height 15
click at [203, 23] on input "search" at bounding box center [275, 19] width 342 height 15
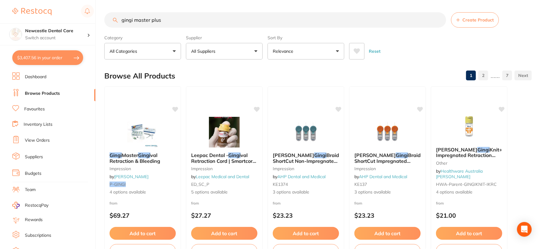
type input "gingi master plus"
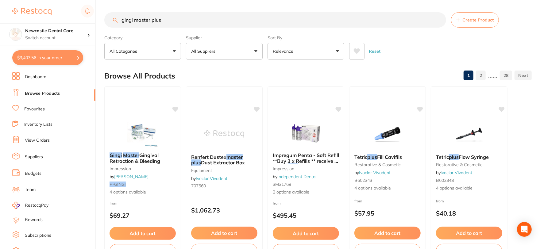
click at [437, 19] on input "gingi master plus" at bounding box center [275, 19] width 342 height 15
click at [35, 107] on link "Favourites" at bounding box center [34, 109] width 21 height 6
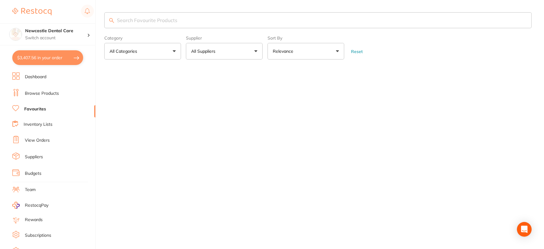
click at [136, 18] on input "search" at bounding box center [317, 20] width 427 height 16
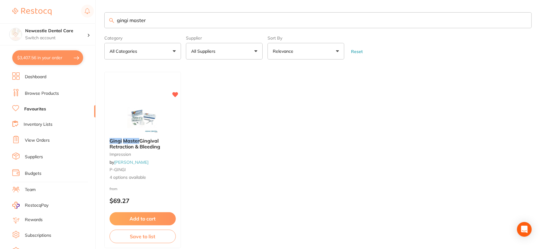
type input "gingi master"
click at [56, 58] on button "$3,407.56 in your order" at bounding box center [47, 57] width 71 height 15
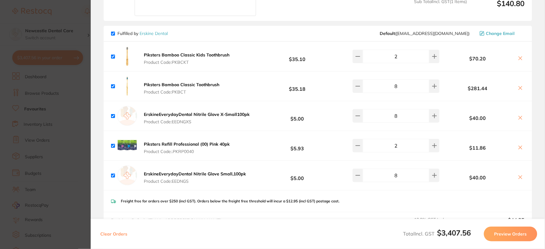
scroll to position [1362, 0]
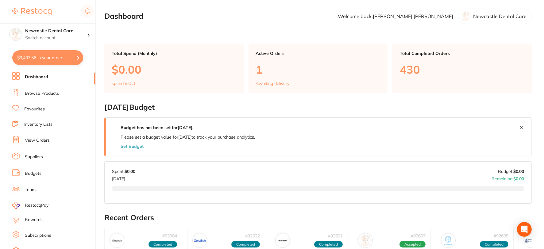
click at [38, 139] on link "View Orders" at bounding box center [37, 140] width 25 height 6
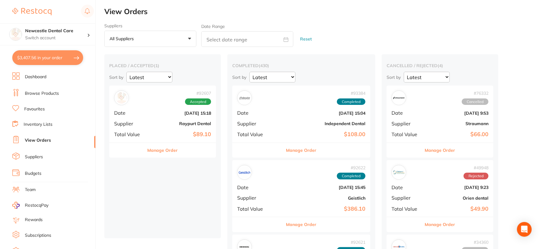
click at [170, 119] on div "# 92607 Accepted Date Sept 3 2025, 15:18 Supplier Raypurt Dental Total Value $8…" at bounding box center [162, 114] width 107 height 57
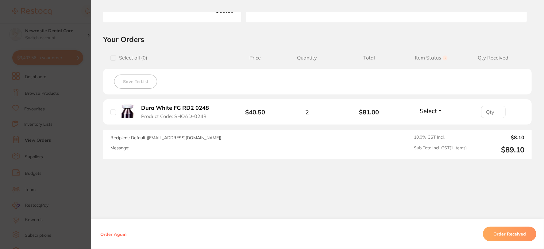
scroll to position [117, 0]
click at [505, 233] on button "Order Received" at bounding box center [509, 234] width 53 height 15
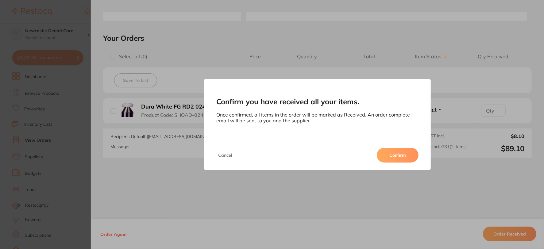
click at [397, 154] on button "Confirm" at bounding box center [397, 155] width 42 height 15
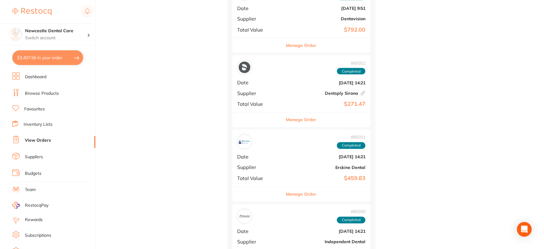
scroll to position [715, 0]
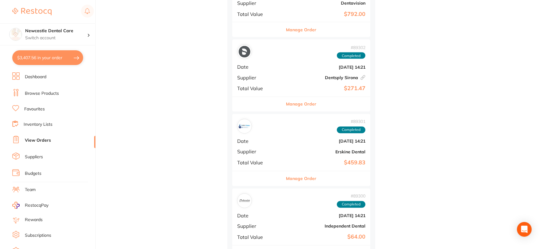
click at [271, 78] on div "# 89302 Completed Date Aug 6 2025, 14:21 Supplier Dentsply Sirona This order ha…" at bounding box center [301, 68] width 138 height 57
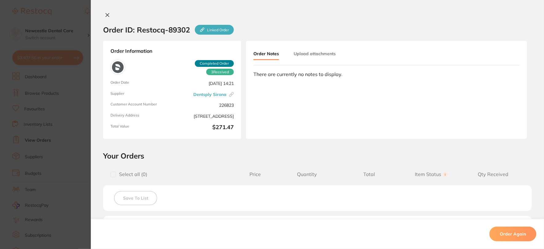
click at [109, 16] on button at bounding box center [107, 15] width 9 height 6
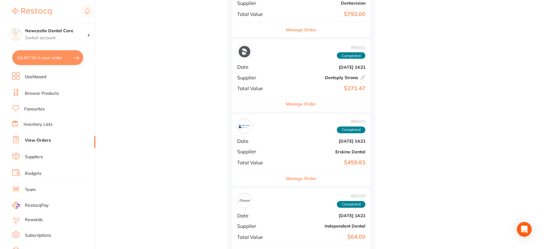
click at [63, 57] on button "$3,407.56 in your order" at bounding box center [47, 57] width 71 height 15
checkbox input "true"
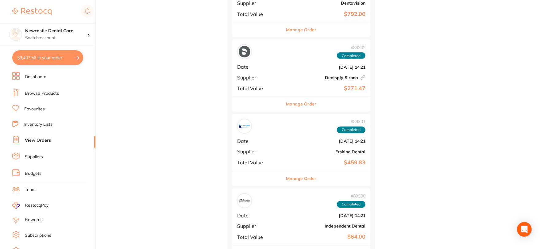
checkbox input "true"
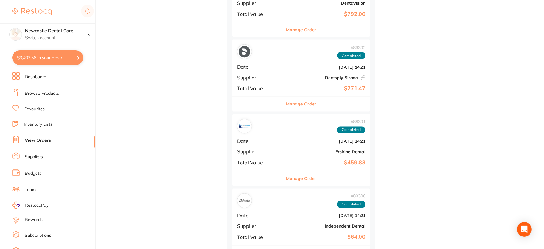
checkbox input "true"
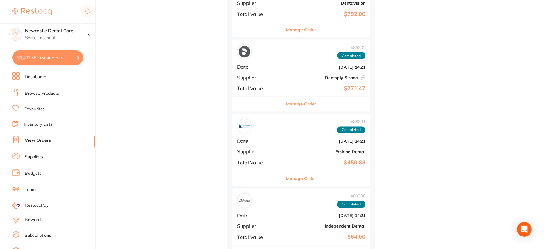
checkbox input "true"
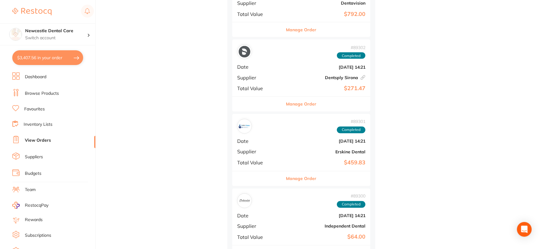
checkbox input "true"
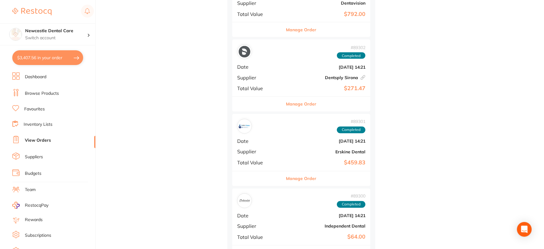
checkbox input "true"
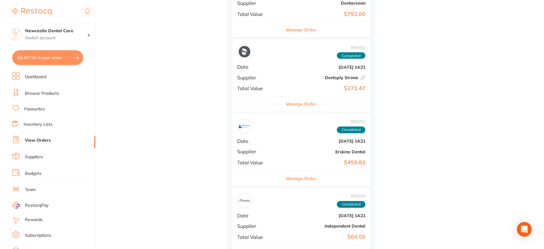
checkbox input "true"
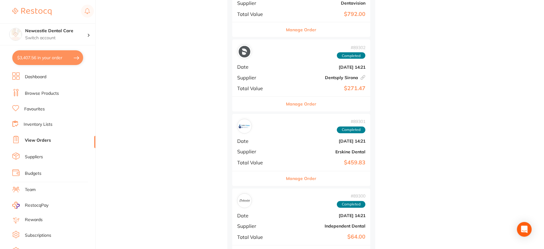
checkbox input "true"
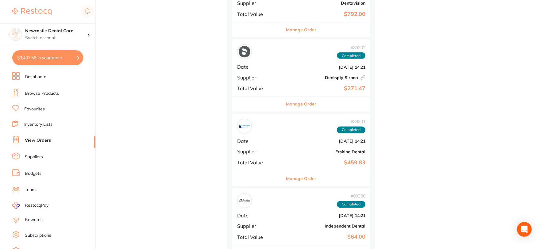
checkbox input "true"
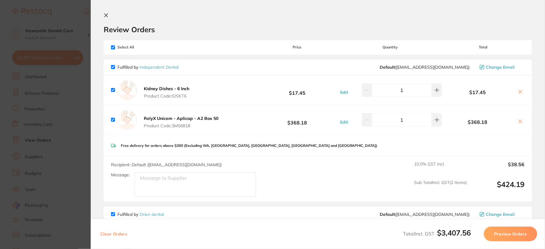
click at [103, 15] on section "Review Orders Your orders are being processed and we will notify you once we ha…" at bounding box center [318, 124] width 454 height 249
click at [105, 12] on section "Review Orders Your orders are being processed and we will notify you once we ha…" at bounding box center [318, 124] width 454 height 249
click at [105, 14] on icon at bounding box center [106, 15] width 5 height 5
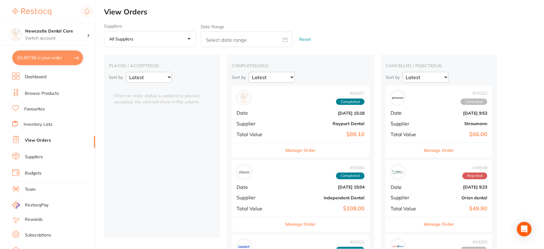
scroll to position [715, 0]
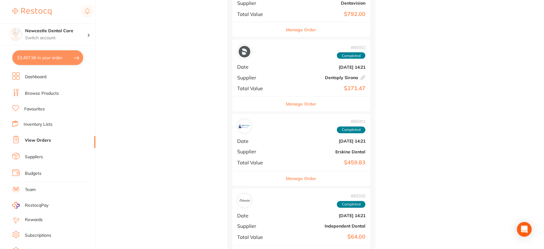
click at [37, 107] on link "Favourites" at bounding box center [34, 109] width 21 height 6
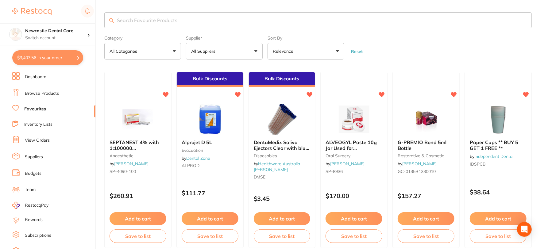
click at [255, 52] on button "All Suppliers" at bounding box center [224, 51] width 77 height 17
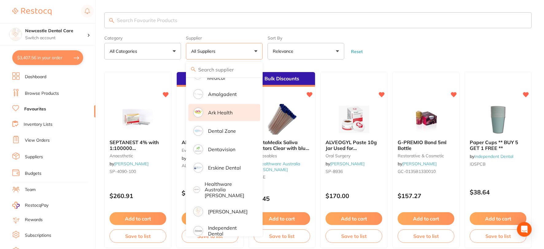
scroll to position [102, 0]
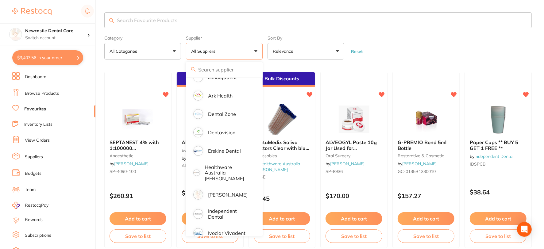
click at [135, 21] on input "search" at bounding box center [317, 20] width 427 height 16
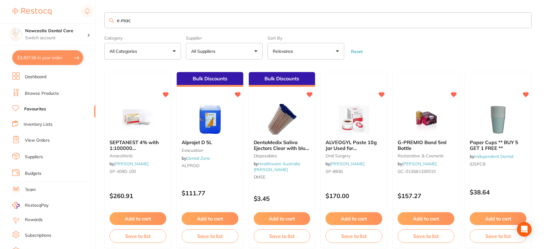
scroll to position [0, 0]
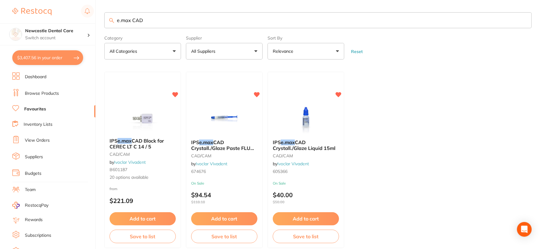
type input "e.max CAD"
click at [48, 93] on link "Browse Products" at bounding box center [42, 93] width 34 height 6
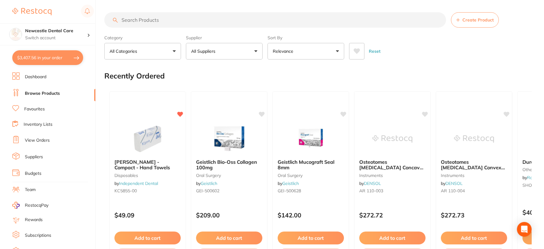
click at [32, 109] on link "Favourites" at bounding box center [34, 109] width 21 height 6
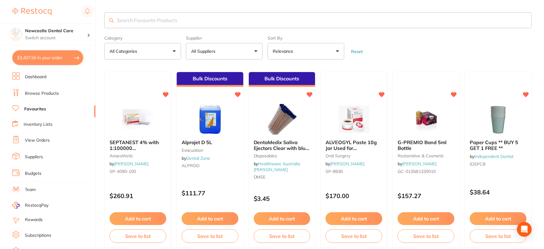
click at [257, 52] on button "All Suppliers" at bounding box center [224, 51] width 77 height 17
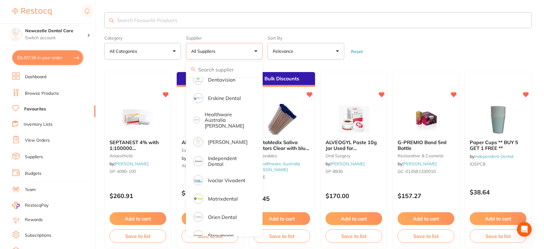
scroll to position [163, 0]
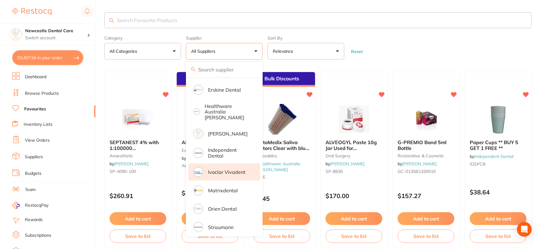
click at [224, 169] on p "Ivoclar Vivadent" at bounding box center [226, 172] width 37 height 6
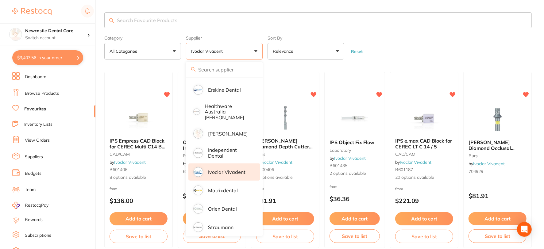
click at [387, 61] on main "Category All Categories All Categories burs CAD/CAM laboratory restorative & co…" at bounding box center [323, 230] width 439 height 461
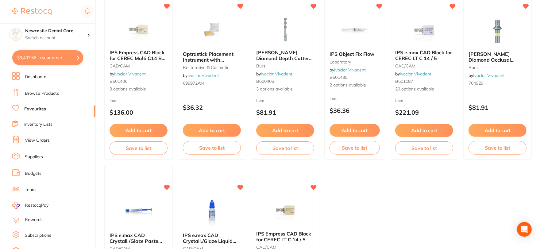
scroll to position [76, 0]
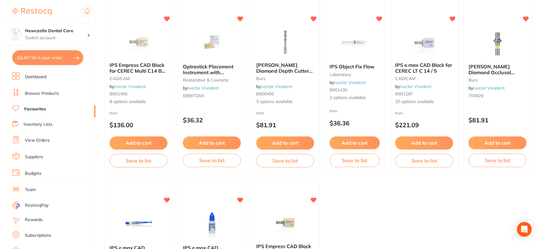
click at [38, 106] on link "Favourites" at bounding box center [35, 109] width 22 height 6
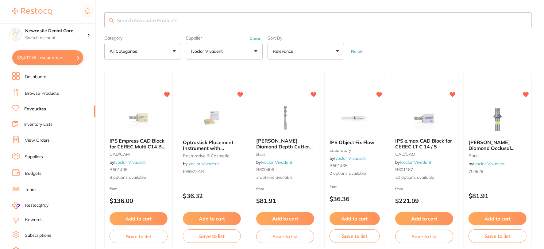
click at [197, 16] on input "search" at bounding box center [317, 20] width 427 height 16
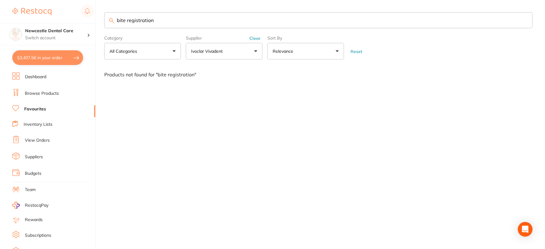
type input "bite registration"
click at [252, 37] on button "Clear" at bounding box center [254, 39] width 15 height 6
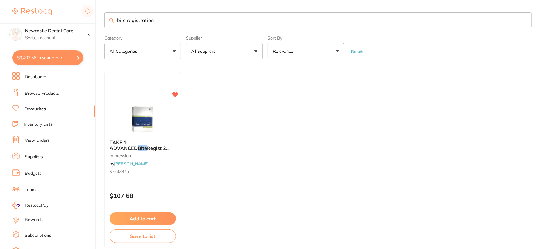
click at [178, 20] on input "bite registration" at bounding box center [317, 20] width 427 height 16
click at [37, 93] on link "Browse Products" at bounding box center [42, 93] width 34 height 6
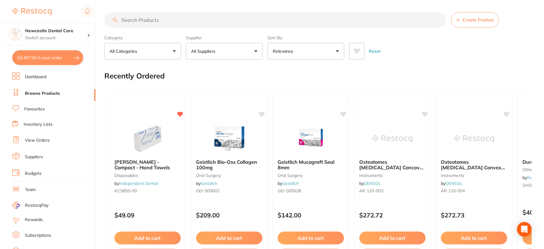
click at [143, 20] on input "search" at bounding box center [275, 19] width 342 height 15
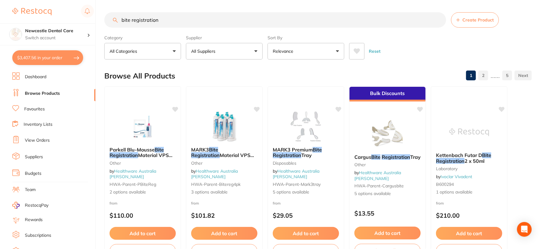
click at [120, 19] on input "bite registration" at bounding box center [275, 19] width 342 height 15
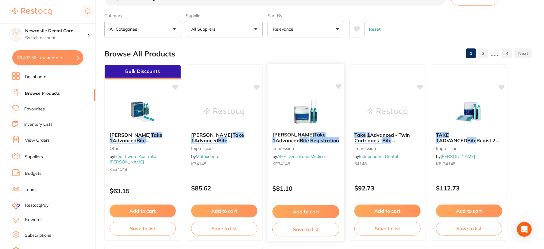
scroll to position [68, 0]
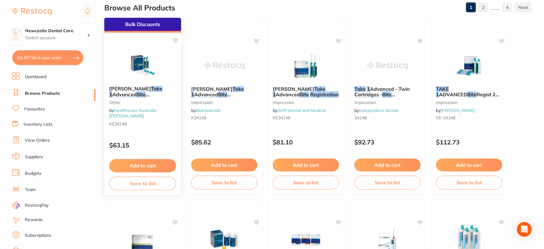
type input "Take 1 bite registration"
click at [172, 127] on div "Kerr Take 1 Advanced Bite Registration 2x 50ml Cartridges other by Healthware A…" at bounding box center [142, 107] width 77 height 52
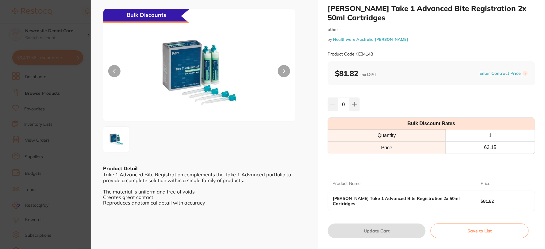
scroll to position [20, 0]
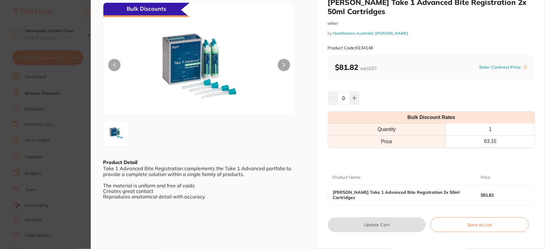
click at [456, 139] on th "63.15" at bounding box center [490, 142] width 89 height 12
click at [455, 118] on th "Bulk Discount Rates" at bounding box center [431, 118] width 207 height 12
click at [454, 137] on th "63.15" at bounding box center [490, 142] width 89 height 12
click at [476, 139] on th "63.15" at bounding box center [490, 142] width 89 height 12
click at [357, 94] on button at bounding box center [354, 97] width 10 height 13
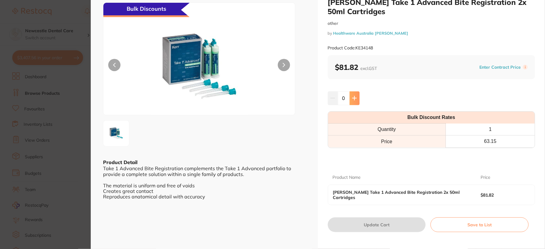
type input "1"
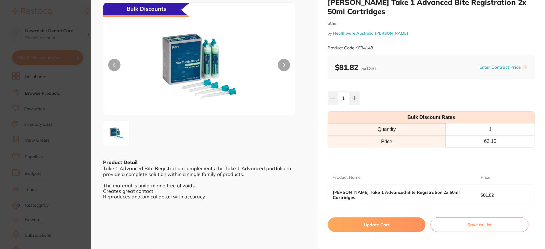
click at [459, 140] on th "63.15" at bounding box center [490, 142] width 89 height 12
click at [390, 217] on button "Update Cart" at bounding box center [377, 224] width 98 height 15
checkbox input "false"
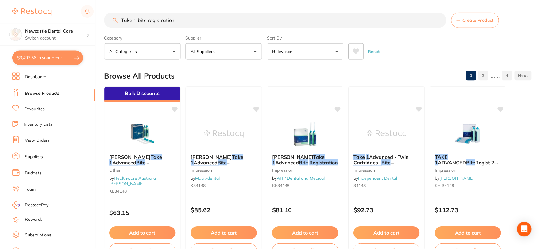
scroll to position [68, 0]
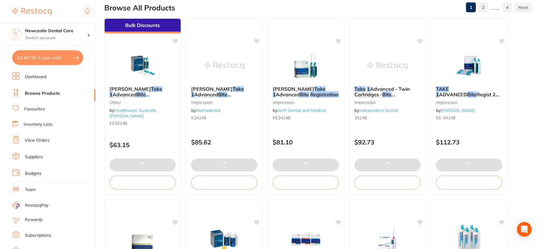
click at [63, 57] on button "$3,497.56 in your order" at bounding box center [47, 57] width 71 height 15
checkbox input "true"
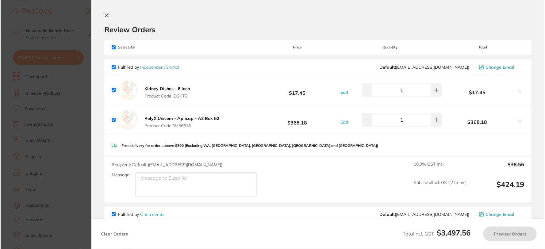
scroll to position [0, 0]
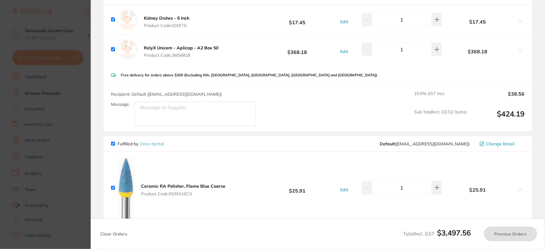
checkbox input "true"
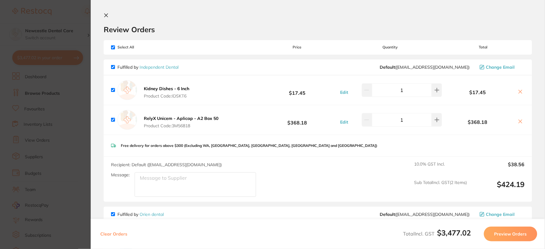
click at [105, 15] on icon at bounding box center [106, 15] width 5 height 5
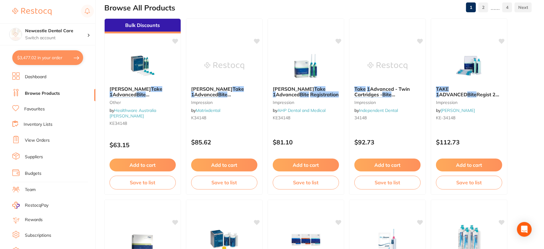
click at [48, 92] on link "Browse Products" at bounding box center [42, 93] width 35 height 6
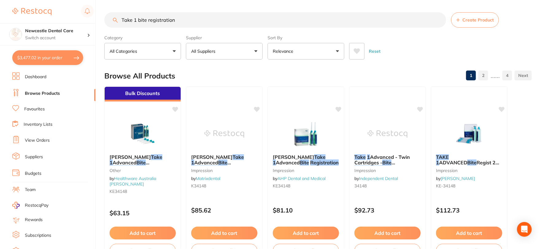
click at [437, 20] on input "Take 1 bite registration" at bounding box center [275, 19] width 342 height 15
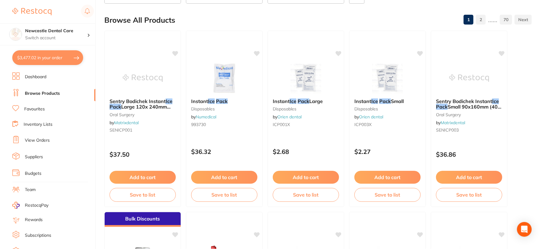
scroll to position [68, 0]
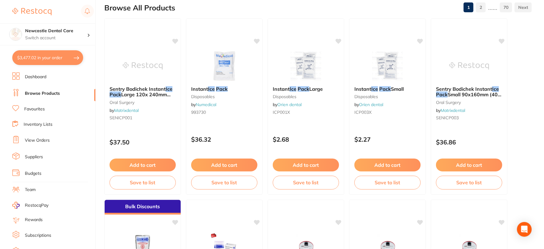
type input "ice pack"
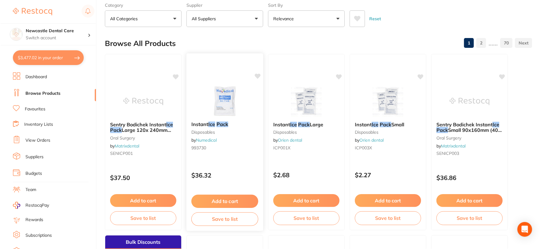
scroll to position [0, 0]
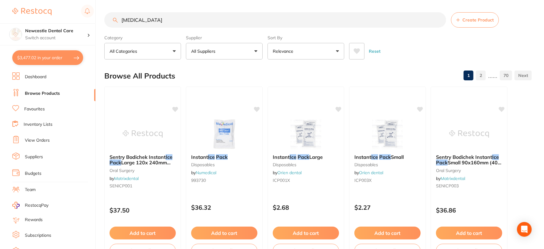
click at [63, 57] on button "$3,477.02 in your order" at bounding box center [47, 57] width 71 height 15
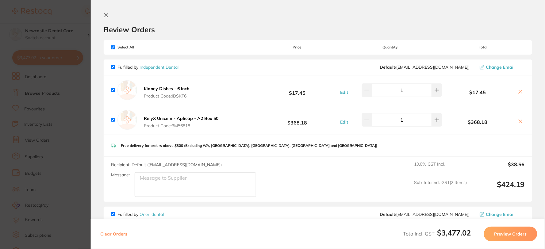
click at [105, 14] on icon at bounding box center [106, 15] width 3 height 3
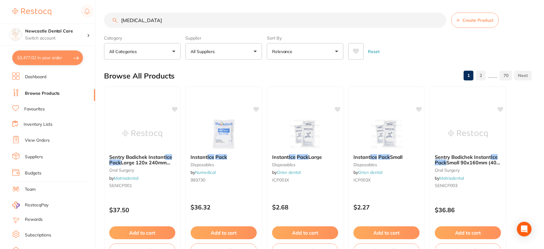
scroll to position [0, 0]
click at [35, 172] on link "Budgets" at bounding box center [33, 173] width 17 height 6
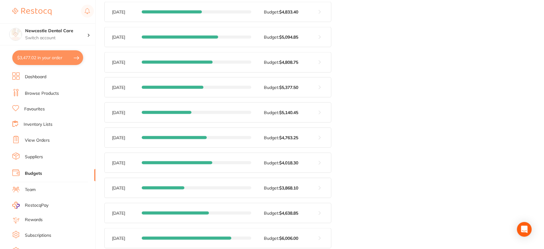
scroll to position [579, 0]
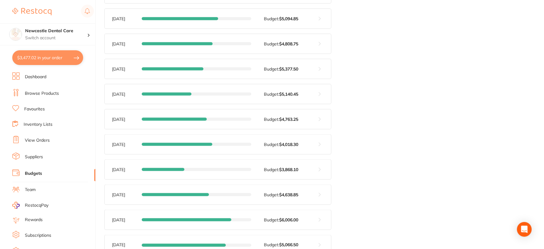
click at [42, 77] on link "Dashboard" at bounding box center [35, 77] width 21 height 6
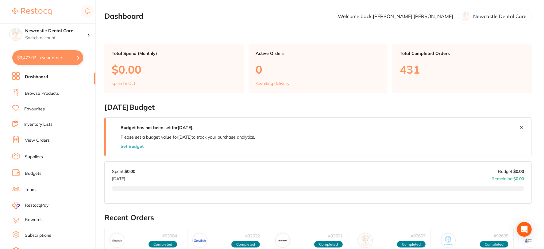
click at [38, 172] on link "Budgets" at bounding box center [33, 173] width 17 height 6
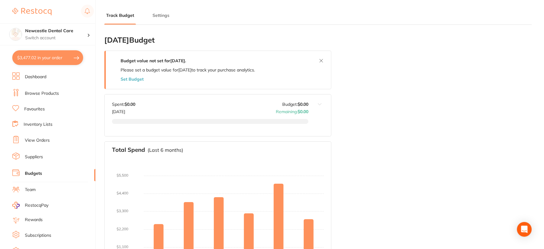
click at [164, 17] on button "Settings" at bounding box center [161, 16] width 21 height 6
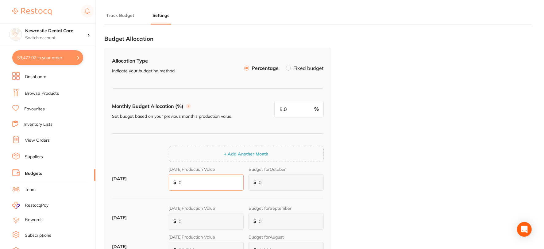
click at [203, 186] on input "0" at bounding box center [206, 182] width 75 height 17
type input "1"
type input "12"
type input "1"
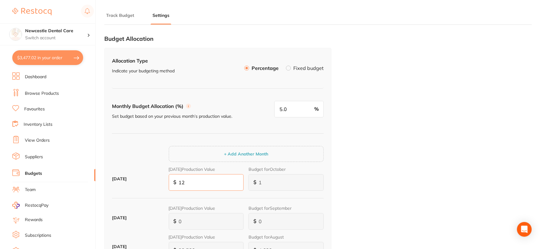
type input "6"
type input "122"
type input "6"
type input "61"
type input "1,224"
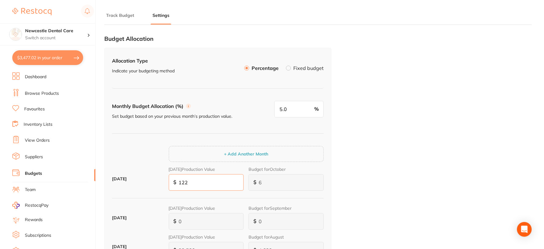
type input "61"
type input "612"
type input "12,241"
type input "612"
type input "6,121"
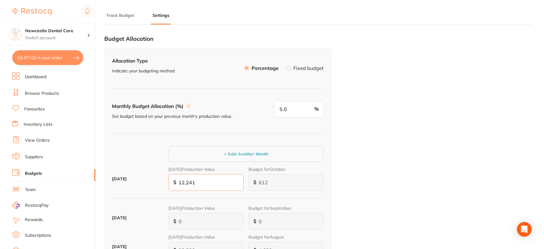
type input "122,412"
type input "6,121"
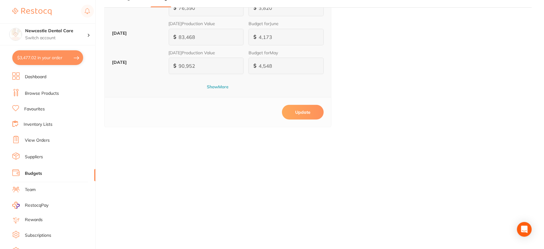
scroll to position [272, 0]
type input "122,412"
click at [307, 113] on button "Update" at bounding box center [303, 111] width 42 height 15
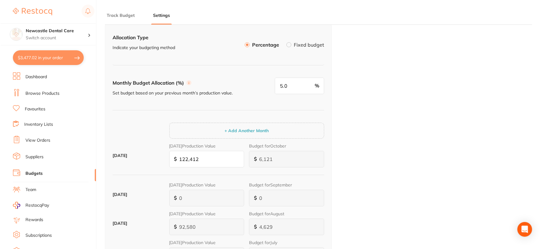
scroll to position [0, 0]
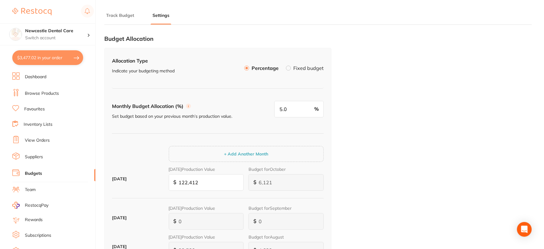
click at [44, 75] on link "Dashboard" at bounding box center [35, 77] width 21 height 6
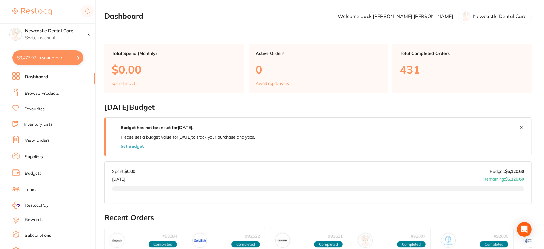
click at [59, 59] on button "$3,477.02 in your order" at bounding box center [47, 57] width 71 height 15
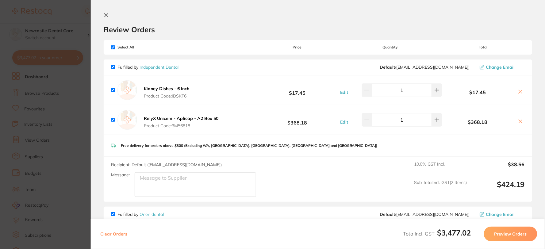
click at [107, 16] on icon at bounding box center [106, 15] width 3 height 3
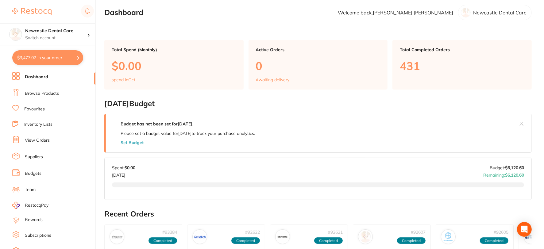
click at [54, 57] on button "$3,477.02 in your order" at bounding box center [47, 57] width 71 height 15
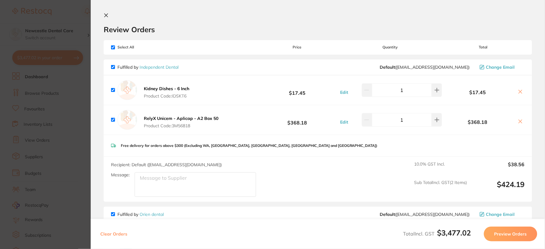
click at [105, 16] on icon at bounding box center [106, 15] width 3 height 3
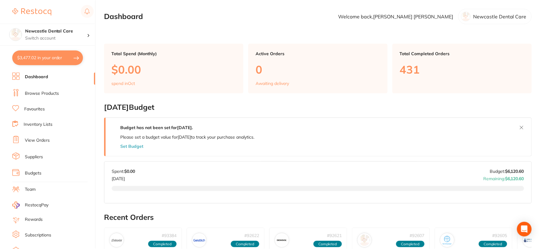
scroll to position [4, 0]
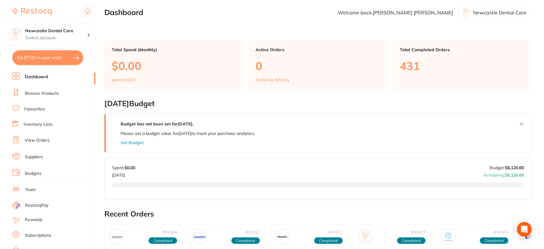
click at [45, 93] on link "Browse Products" at bounding box center [42, 93] width 34 height 6
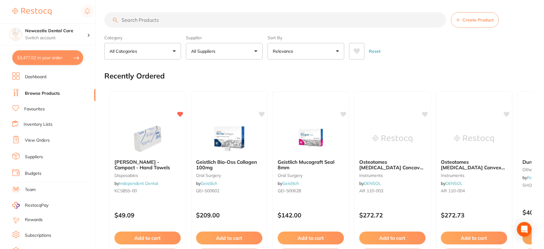
click at [210, 54] on p "All Suppliers" at bounding box center [204, 51] width 27 height 6
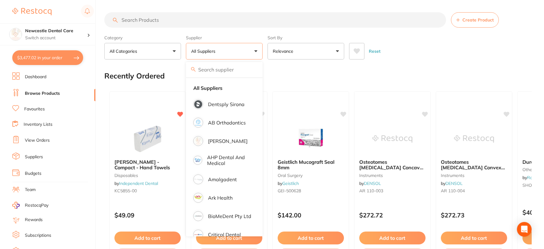
click at [147, 19] on input "search" at bounding box center [275, 19] width 342 height 15
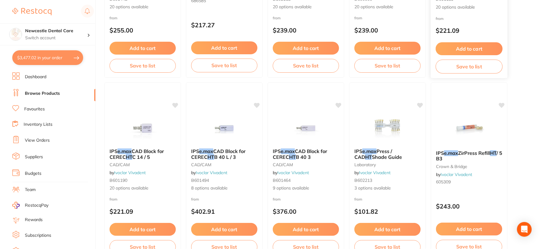
scroll to position [375, 0]
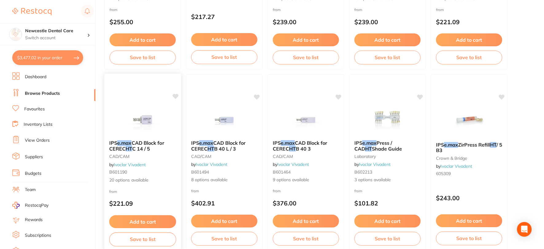
type input "e.max HT A#"
click at [169, 153] on div "IPS e.max CAD Block for CEREC HT C 14 / 5 CAD/CAM by Ivoclar Vivadent B601190 2…" at bounding box center [142, 161] width 77 height 53
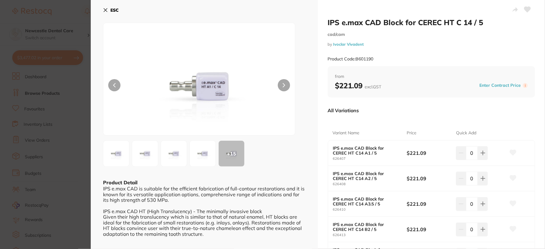
click at [106, 11] on icon at bounding box center [105, 10] width 5 height 5
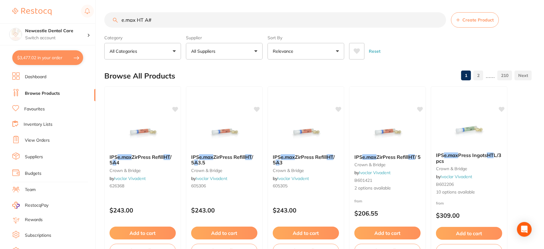
click at [136, 21] on input "e.max HT A#" at bounding box center [275, 19] width 342 height 15
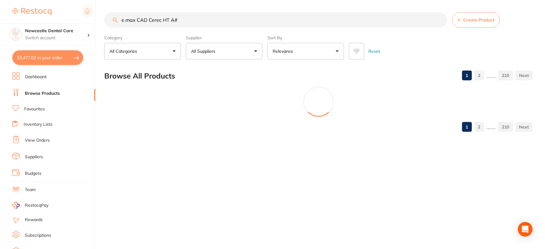
click at [207, 22] on input "e.max CAD Cerec HT A#" at bounding box center [275, 19] width 343 height 15
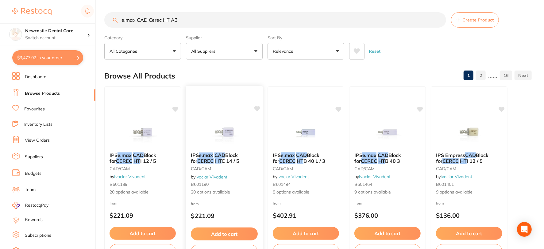
type input "e.max CAD Cerec HT A3"
click at [241, 170] on small "CAD/CAM" at bounding box center [224, 168] width 67 height 5
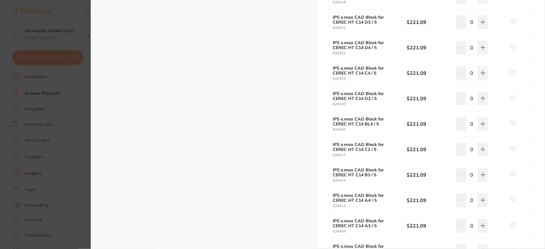
scroll to position [409, 0]
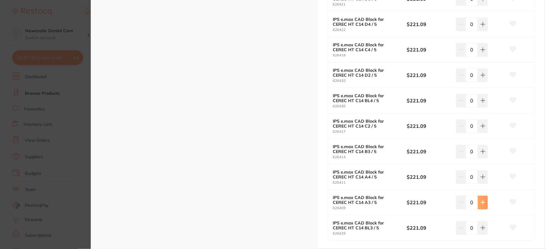
click at [479, 204] on button at bounding box center [483, 202] width 10 height 13
type input "1"
click at [512, 201] on icon at bounding box center [513, 202] width 6 height 6
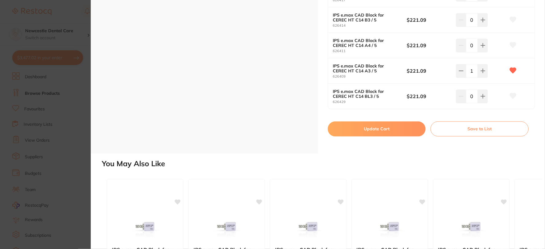
scroll to position [545, 0]
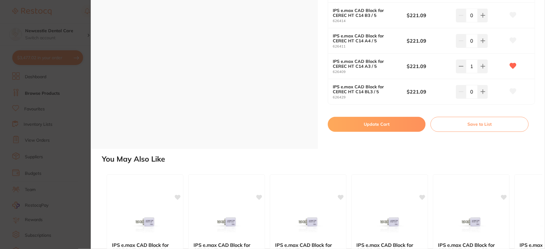
click at [388, 124] on button "Update Cart" at bounding box center [377, 124] width 98 height 15
checkbox input "false"
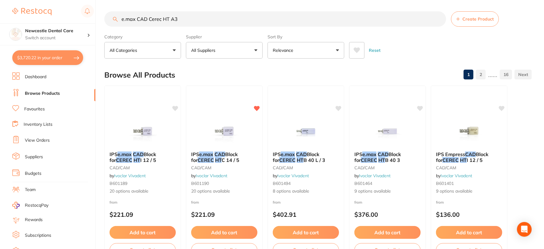
click at [53, 91] on link "Browse Products" at bounding box center [42, 93] width 35 height 6
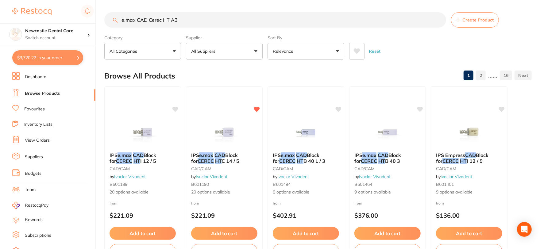
click at [50, 91] on link "Browse Products" at bounding box center [42, 93] width 35 height 6
click at [437, 22] on input "e.max CAD Cerec HT A3" at bounding box center [275, 19] width 342 height 15
click at [439, 19] on input "e.max CAD Cerec HT A3" at bounding box center [275, 19] width 342 height 15
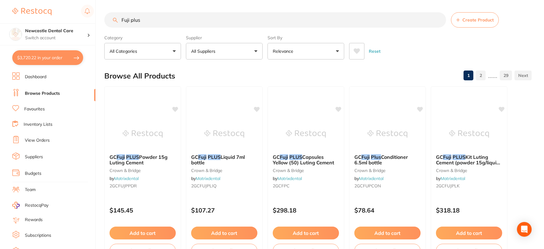
click at [131, 20] on input "Fuji plus" at bounding box center [275, 19] width 342 height 15
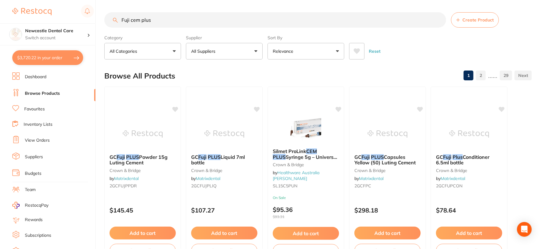
click at [173, 16] on input "Fuji cem plus" at bounding box center [275, 19] width 342 height 15
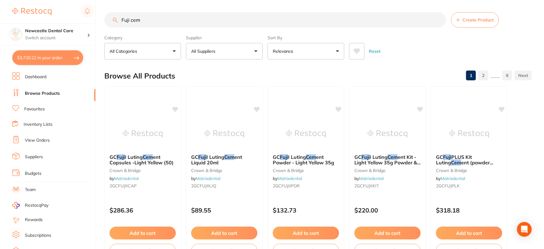
click at [258, 52] on button "All Suppliers" at bounding box center [224, 51] width 77 height 17
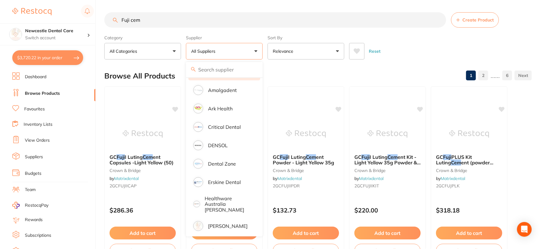
scroll to position [102, 0]
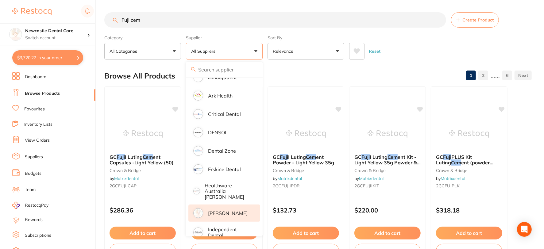
click at [219, 210] on p "[PERSON_NAME]" at bounding box center [228, 213] width 40 height 6
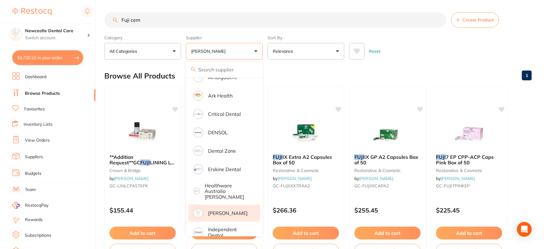
click at [409, 41] on div "Reset" at bounding box center [438, 48] width 178 height 21
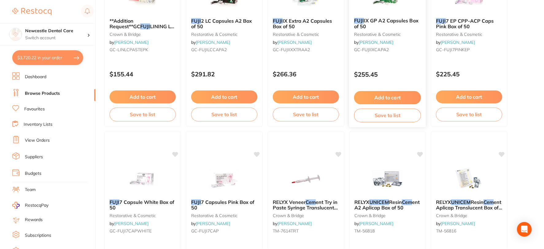
scroll to position [0, 0]
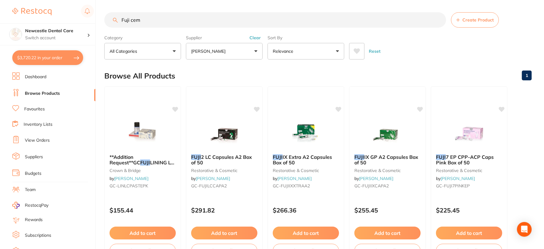
click at [255, 48] on button "[PERSON_NAME]" at bounding box center [224, 51] width 77 height 17
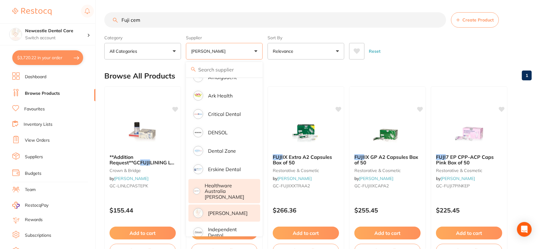
click at [222, 184] on p "Healthware Australia [PERSON_NAME]" at bounding box center [228, 191] width 47 height 17
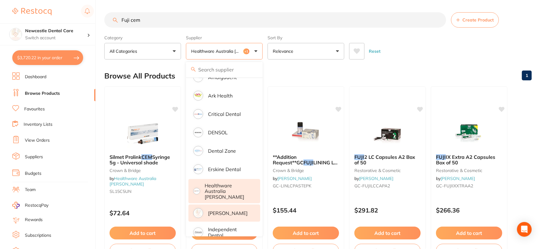
click at [393, 68] on div "Browse All Products 1" at bounding box center [317, 76] width 427 height 21
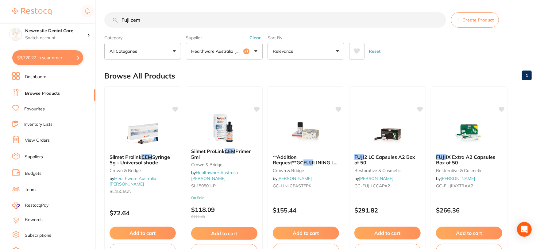
click at [255, 48] on button "Healthware Australia [PERSON_NAME] +1" at bounding box center [224, 51] width 77 height 17
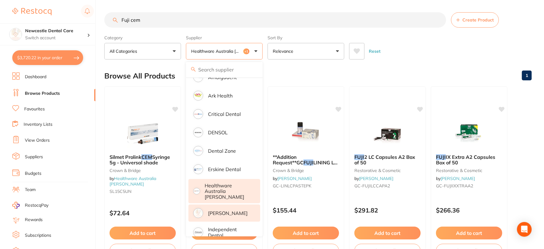
click at [227, 210] on p "[PERSON_NAME]" at bounding box center [228, 213] width 40 height 6
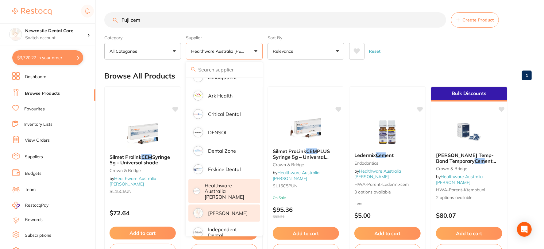
click at [223, 210] on p "[PERSON_NAME]" at bounding box center [228, 213] width 40 height 6
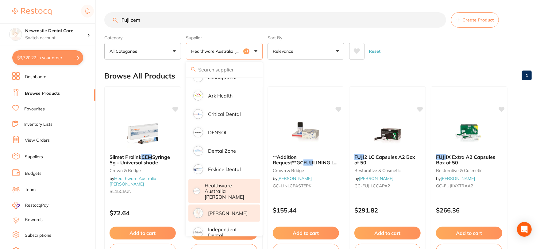
click at [257, 52] on button "Healthware Australia [PERSON_NAME] +1" at bounding box center [224, 51] width 77 height 17
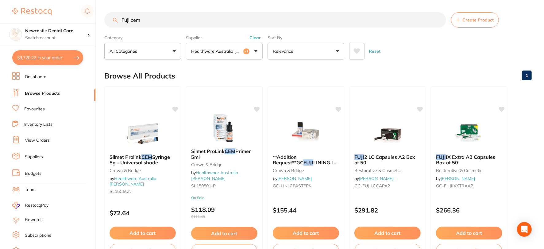
click at [253, 34] on div "Supplier Healthware [GEOGRAPHIC_DATA] [PERSON_NAME] +1 All Suppliers Dentsply S…" at bounding box center [224, 45] width 77 height 27
click at [254, 39] on button "Clear" at bounding box center [254, 38] width 15 height 6
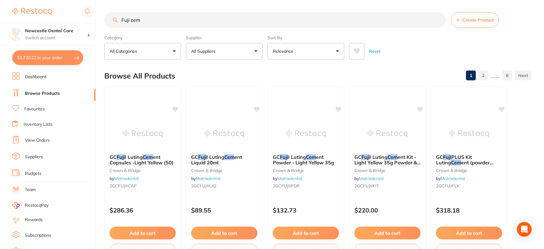
click at [253, 53] on button "All Suppliers" at bounding box center [224, 51] width 77 height 17
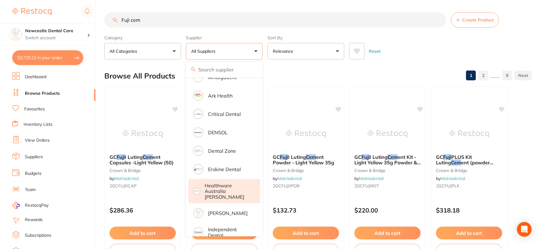
click at [217, 189] on p "Healthware Australia [PERSON_NAME]" at bounding box center [228, 191] width 47 height 17
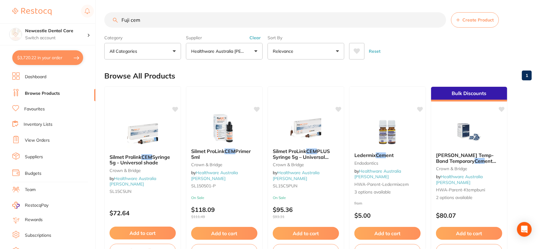
click at [169, 17] on input "Fuji cem" at bounding box center [275, 19] width 342 height 15
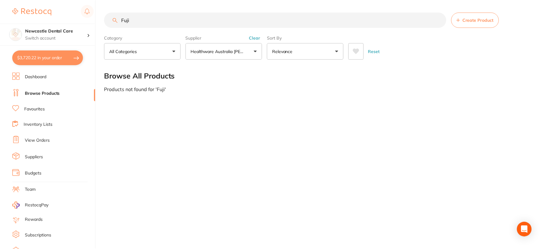
scroll to position [9, 0]
click at [254, 37] on button "Clear" at bounding box center [254, 38] width 15 height 6
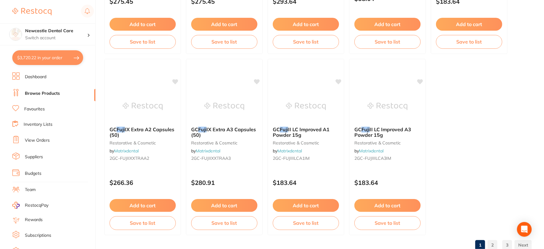
scroll to position [1857, 0]
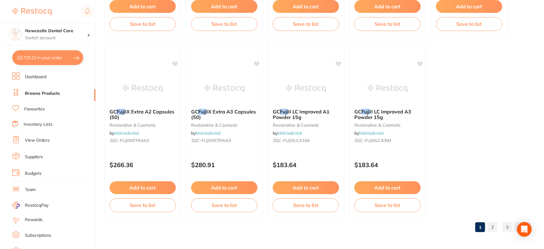
click at [494, 226] on link "2" at bounding box center [492, 227] width 10 height 12
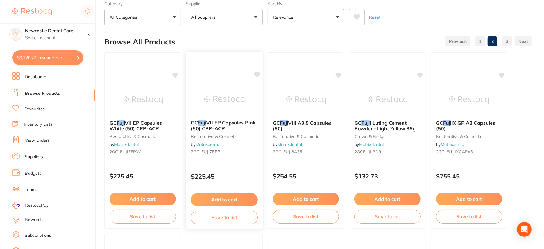
scroll to position [0, 0]
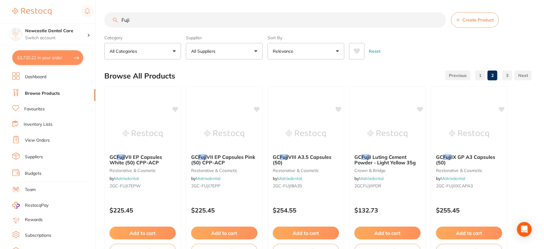
click at [154, 17] on input "Fuji" at bounding box center [275, 19] width 342 height 15
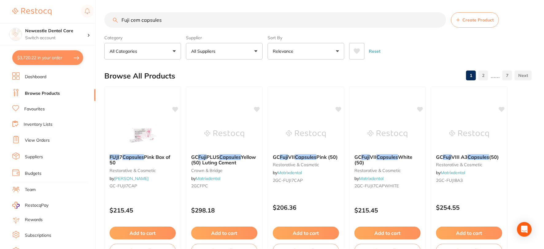
click at [132, 20] on input "Fuji cem capsules" at bounding box center [275, 19] width 342 height 15
click at [177, 21] on input "Fuji Cem capsules" at bounding box center [275, 19] width 342 height 15
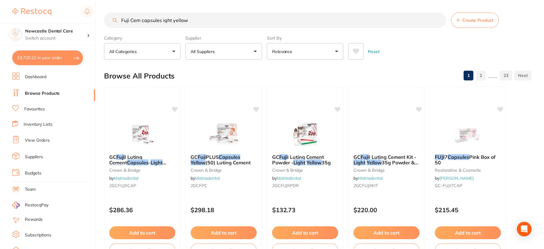
scroll to position [102, 0]
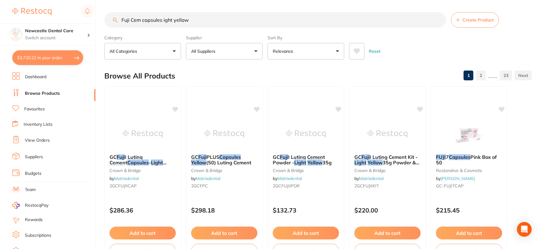
click at [163, 17] on input "Fuji Cem capsules ight yellow" at bounding box center [275, 19] width 342 height 15
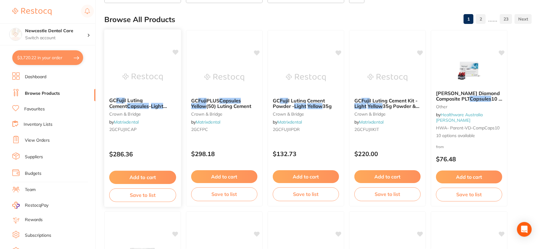
scroll to position [0, 0]
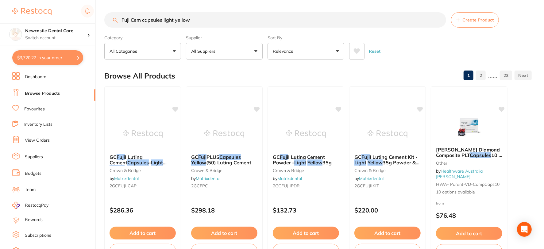
click at [176, 50] on button "All Categories" at bounding box center [142, 51] width 77 height 17
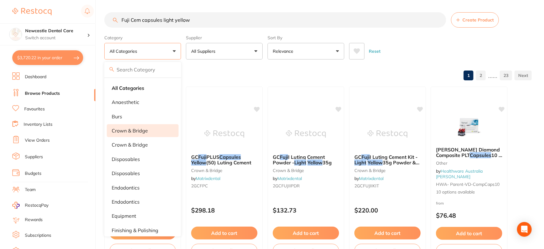
click at [129, 130] on p "crown & bridge" at bounding box center [130, 131] width 36 height 6
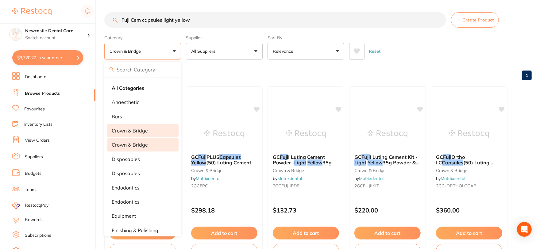
click at [128, 145] on p "Crown & Bridge" at bounding box center [130, 145] width 36 height 6
click at [406, 77] on div "Browse All Products 1" at bounding box center [317, 76] width 427 height 21
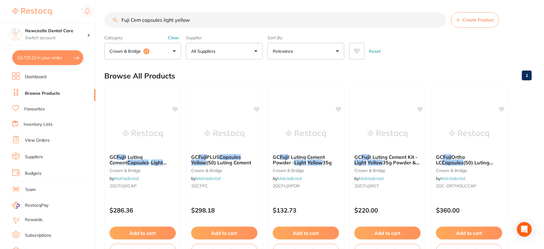
click at [131, 18] on input "Fuji Cem capsules light yellow" at bounding box center [275, 19] width 342 height 15
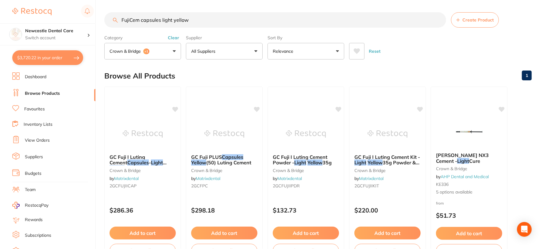
drag, startPoint x: 160, startPoint y: 17, endPoint x: 201, endPoint y: 32, distance: 43.2
click at [201, 32] on section "FujiCem capsules light yellow Create Product Category crown & bridge +1 All Cat…" at bounding box center [317, 35] width 427 height 47
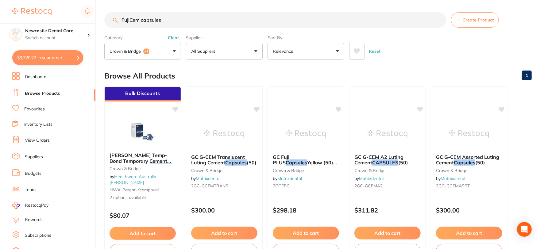
type input "FujiCem capsules"
click at [253, 49] on button "All Suppliers" at bounding box center [224, 51] width 77 height 17
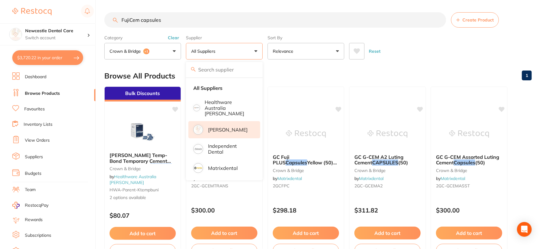
click at [220, 127] on p "[PERSON_NAME]" at bounding box center [228, 130] width 40 height 6
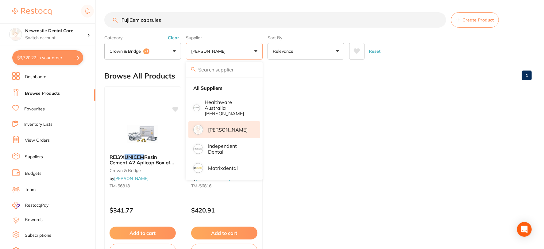
click at [340, 105] on ul "RELYX UNICEM Resin Cement A2 Aplicap Box of 50 crown & bridge by [PERSON_NAME] …" at bounding box center [317, 174] width 427 height 176
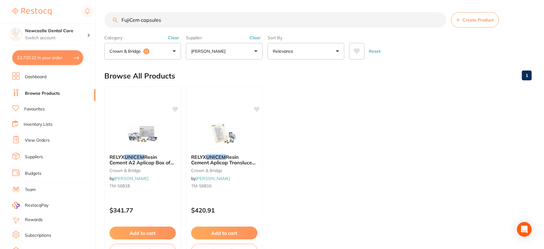
click at [437, 20] on input "FujiCem capsules" at bounding box center [275, 19] width 342 height 15
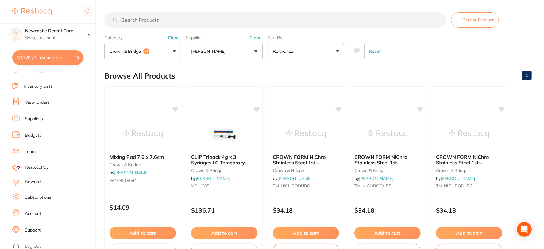
scroll to position [39, 0]
click at [29, 228] on link "Support" at bounding box center [33, 230] width 16 height 6
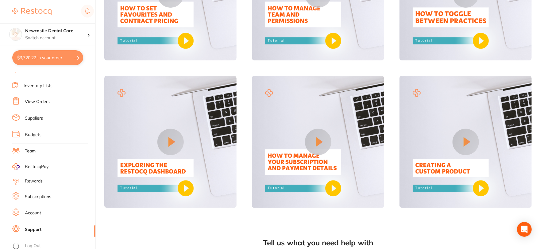
scroll to position [474, 0]
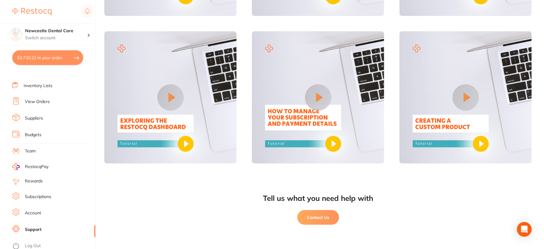
click at [311, 219] on button "Contact Us" at bounding box center [318, 217] width 42 height 15
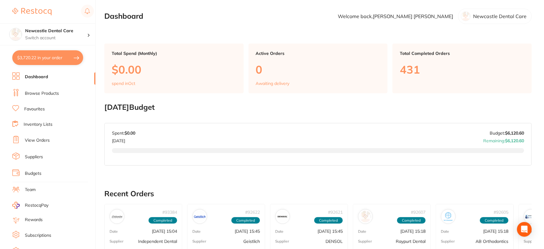
click at [63, 74] on li "Dashboard" at bounding box center [53, 76] width 83 height 9
click at [48, 77] on li "Dashboard" at bounding box center [53, 76] width 83 height 9
click at [39, 75] on link "Dashboard" at bounding box center [36, 77] width 23 height 6
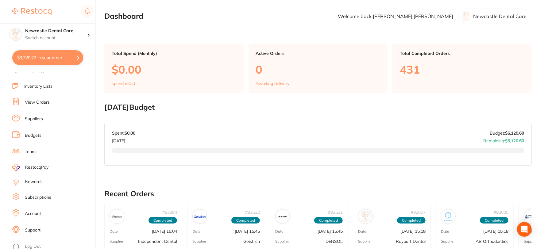
scroll to position [39, 0]
click at [38, 212] on link "Account" at bounding box center [33, 213] width 16 height 6
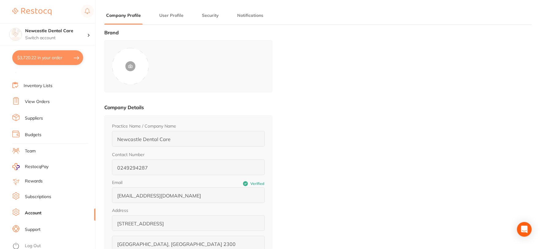
click at [22, 13] on img at bounding box center [31, 11] width 39 height 7
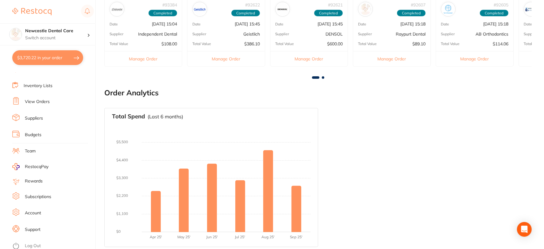
scroll to position [210, 0]
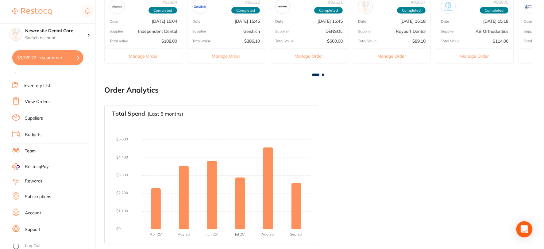
click at [525, 231] on icon "Open Intercom Messenger" at bounding box center [524, 229] width 8 height 8
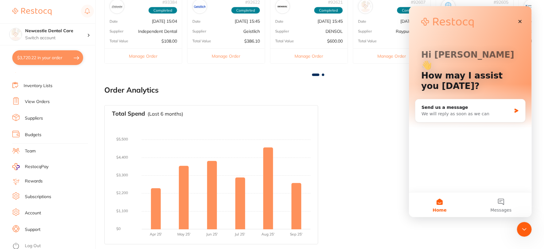
scroll to position [0, 0]
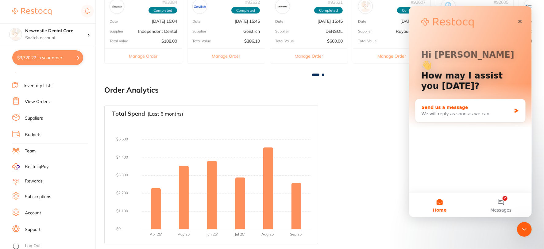
click at [430, 111] on div "We will reply as soon as we can" at bounding box center [466, 114] width 90 height 6
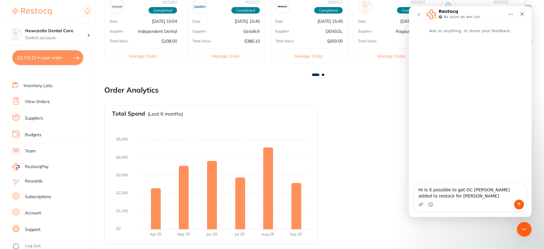
type textarea "Hi Is it possible to get GC [PERSON_NAME] added to restock for [PERSON_NAME]"
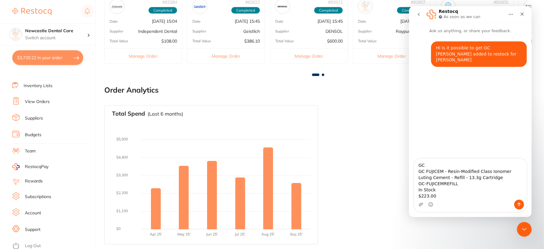
type textarea "GC GC FUJICEM - Resin-Modified Class Ionomer Luting Cement - Refill - 13.3g Car…"
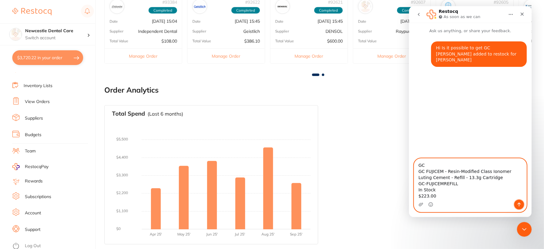
click at [521, 204] on button "Send a message…" at bounding box center [519, 205] width 10 height 10
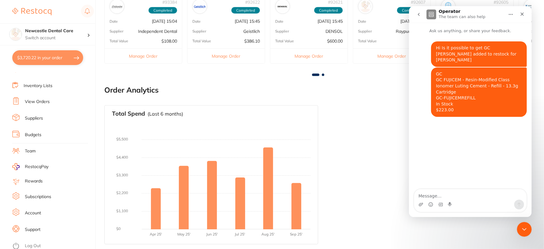
click at [511, 16] on icon "Home" at bounding box center [510, 14] width 5 height 5
click at [371, 101] on div "Total Spend (Last 6 months) No orders placed yet Charts will be shown once tran…" at bounding box center [317, 174] width 427 height 149
click at [520, 14] on icon "Close" at bounding box center [521, 14] width 5 height 5
